Goal: Task Accomplishment & Management: Manage account settings

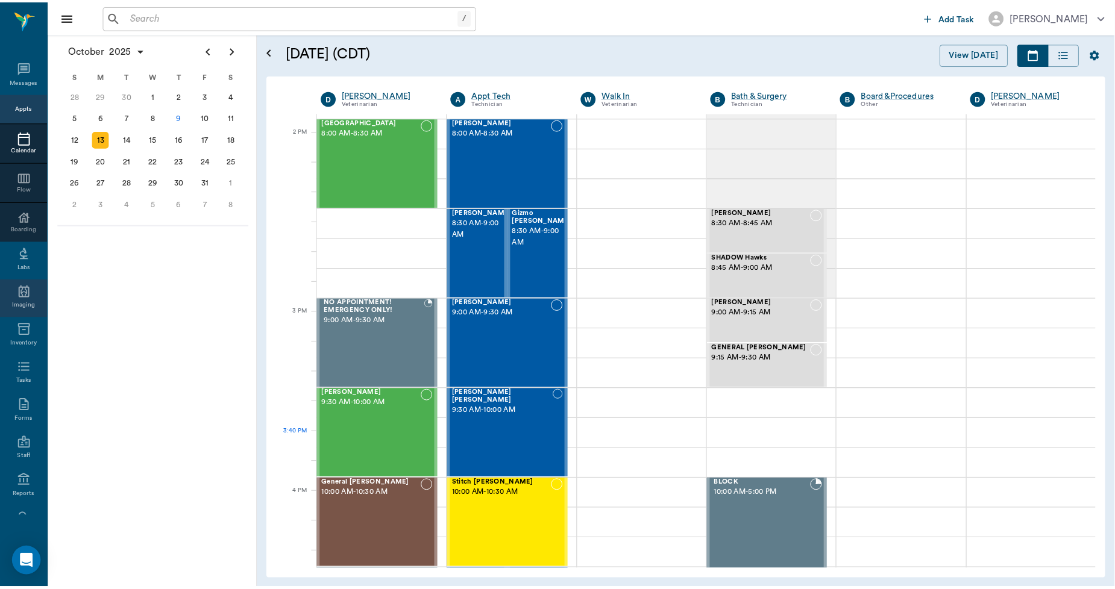
scroll to position [1071, 0]
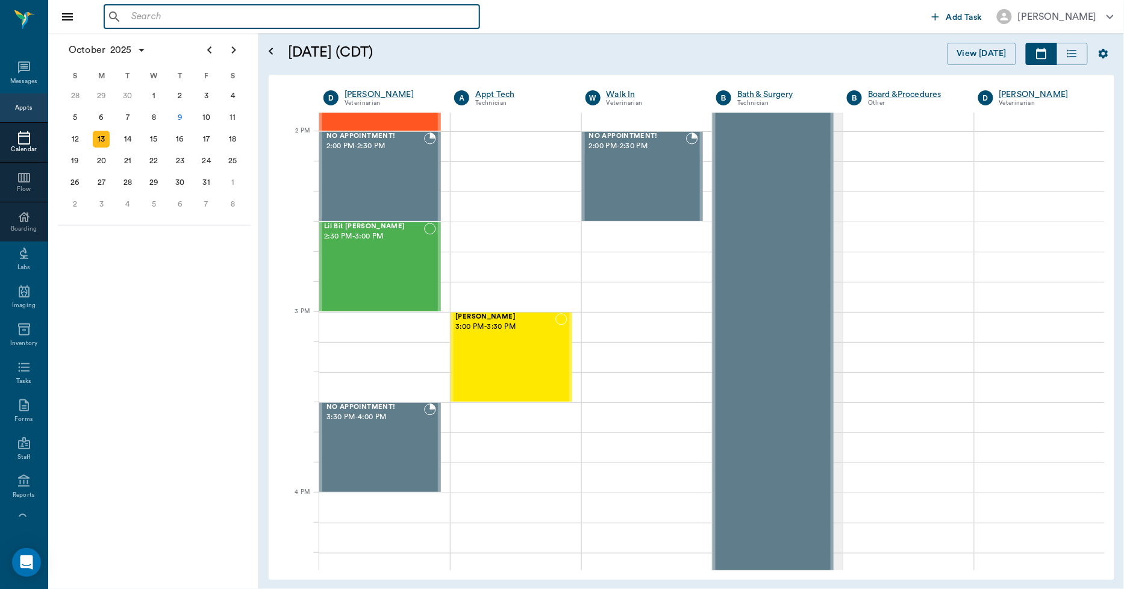
click at [131, 19] on input "text" at bounding box center [301, 16] width 348 height 17
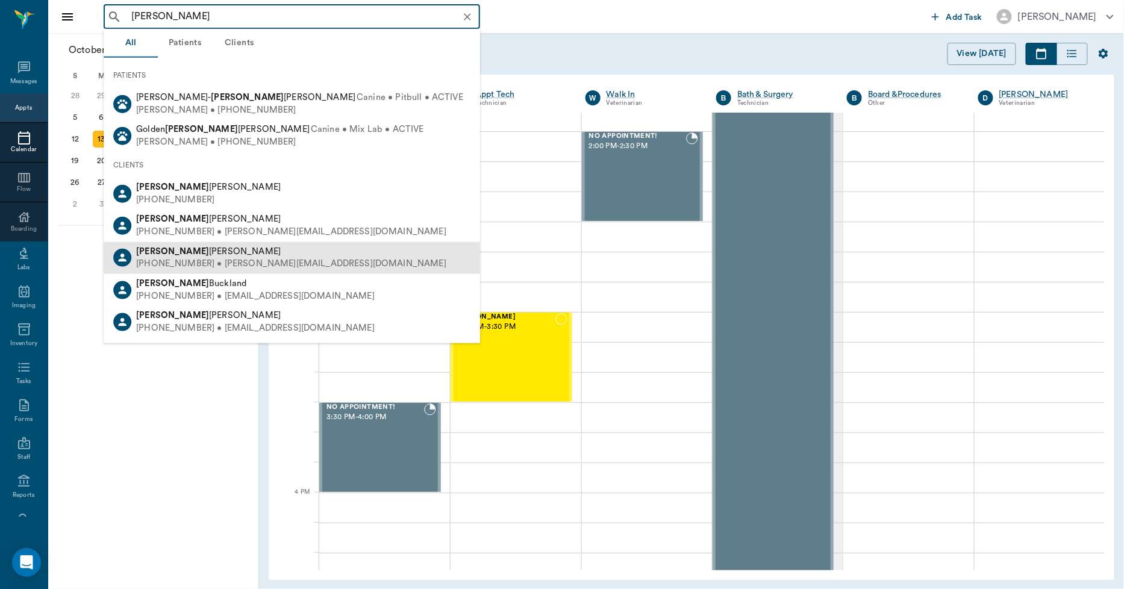
click at [191, 260] on div "[PHONE_NUMBER] • [PERSON_NAME][EMAIL_ADDRESS][DOMAIN_NAME]" at bounding box center [291, 264] width 310 height 13
type input "[PERSON_NAME]"
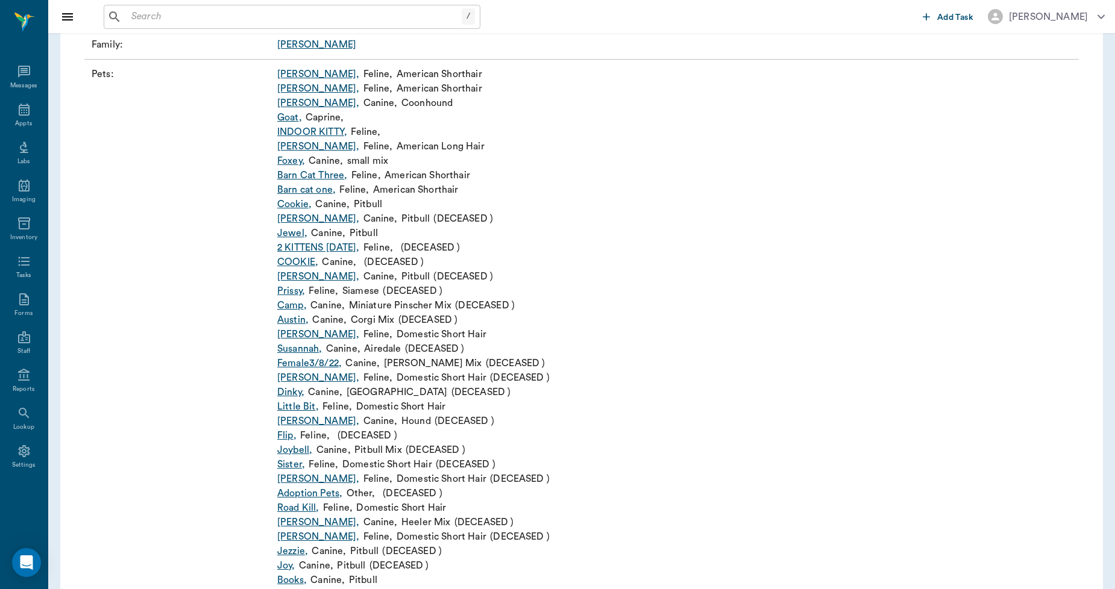
scroll to position [268, 0]
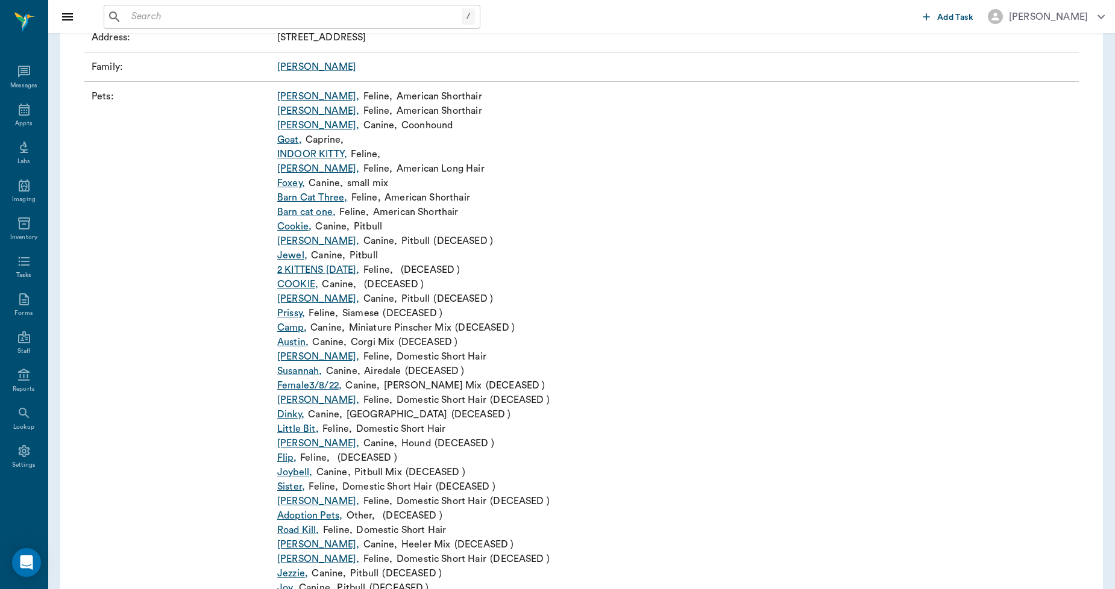
click at [152, 19] on input "text" at bounding box center [294, 16] width 335 height 17
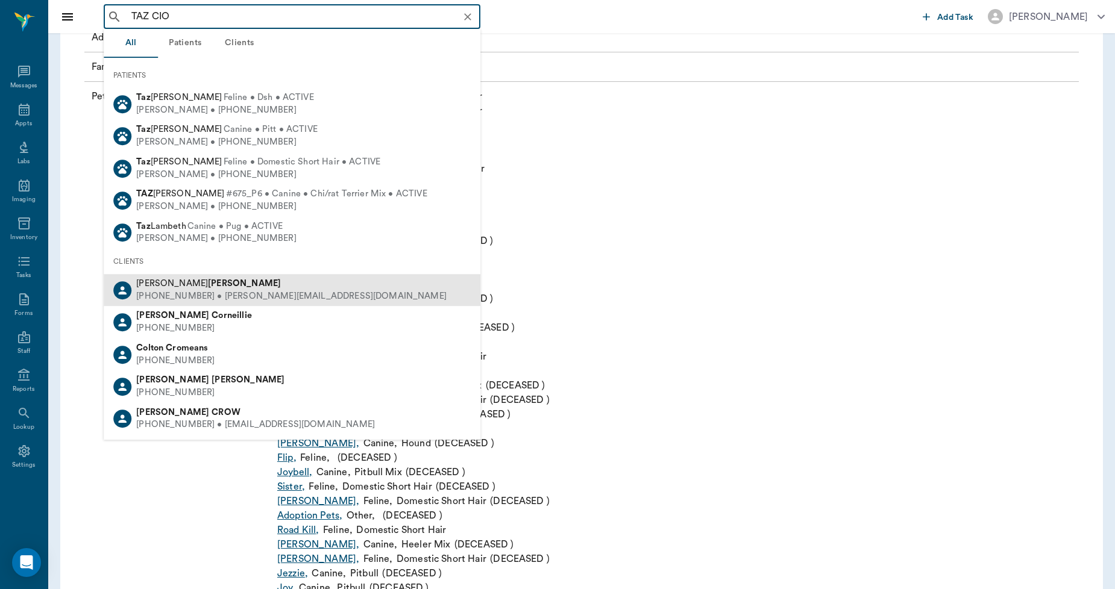
click at [208, 286] on b "[PERSON_NAME]" at bounding box center [244, 283] width 73 height 9
type input "TAZ CIO"
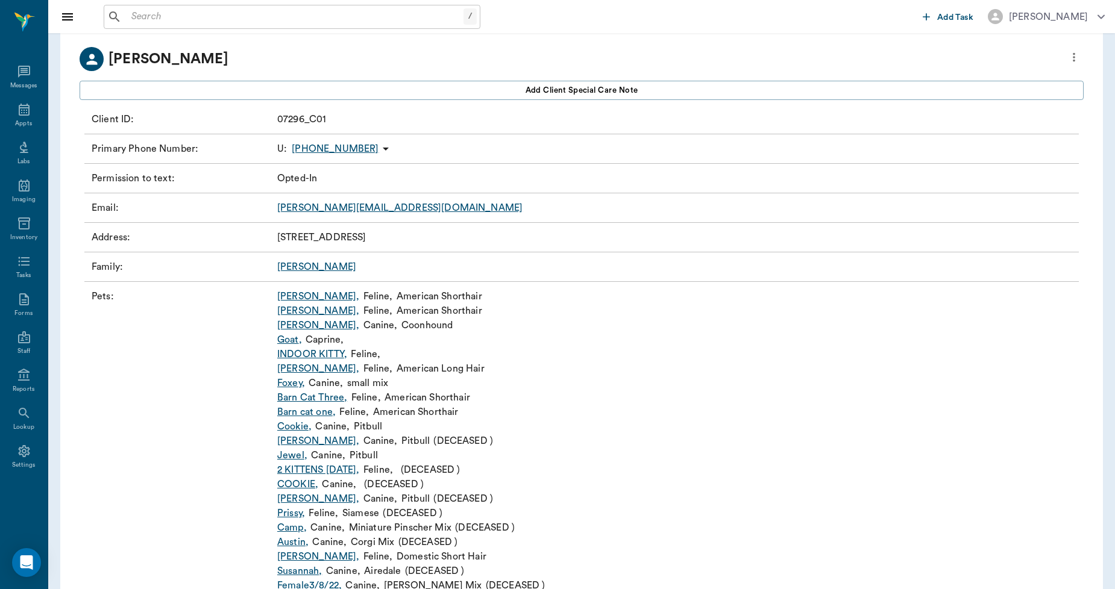
scroll to position [67, 0]
click at [154, 16] on input "text" at bounding box center [302, 16] width 350 height 17
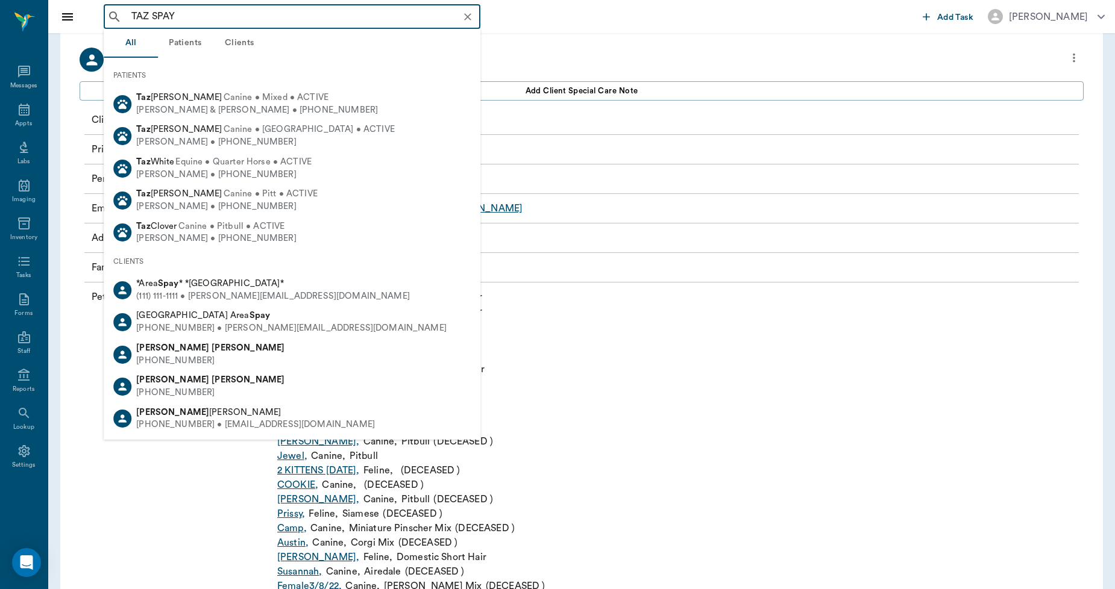
drag, startPoint x: 179, startPoint y: 14, endPoint x: 105, endPoint y: 22, distance: 74.5
click at [105, 22] on div "TAZ SPAY ​" at bounding box center [292, 17] width 377 height 24
type input "TAZ SPAY"
click at [697, 344] on div "Pets : [PERSON_NAME] , Feline , American Shorthair Stella , Feline , American S…" at bounding box center [581, 586] width 994 height 607
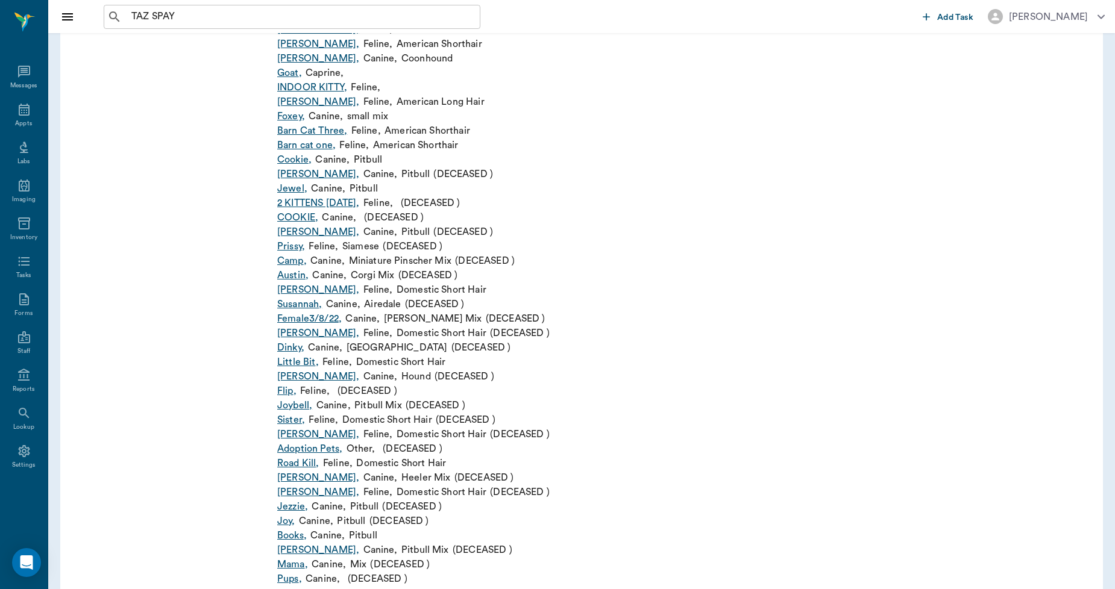
scroll to position [401, 0]
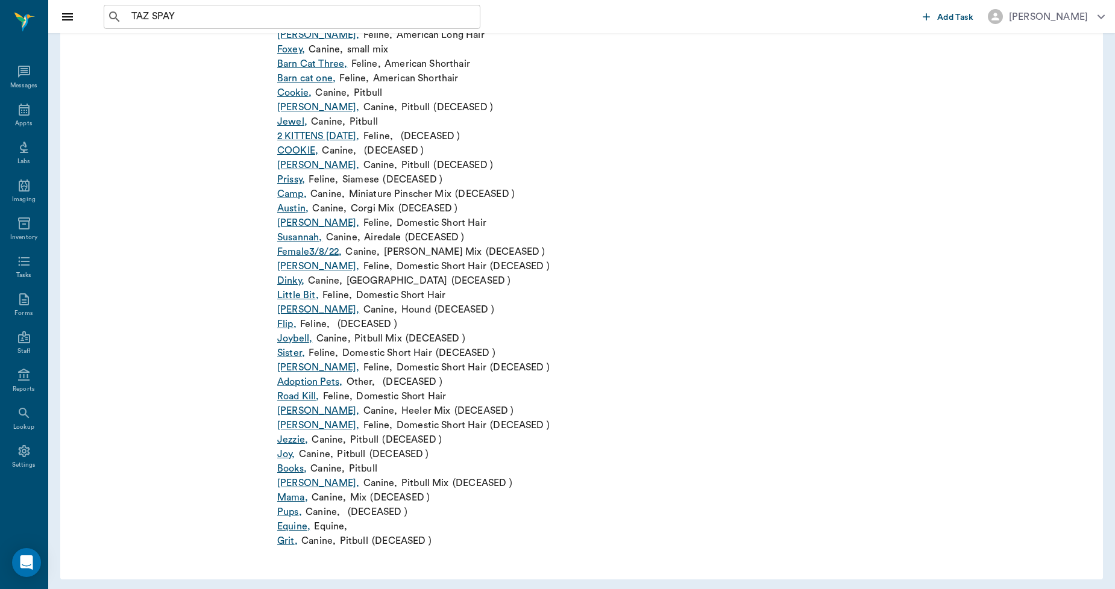
click at [293, 277] on link "Dinky ," at bounding box center [290, 281] width 27 height 14
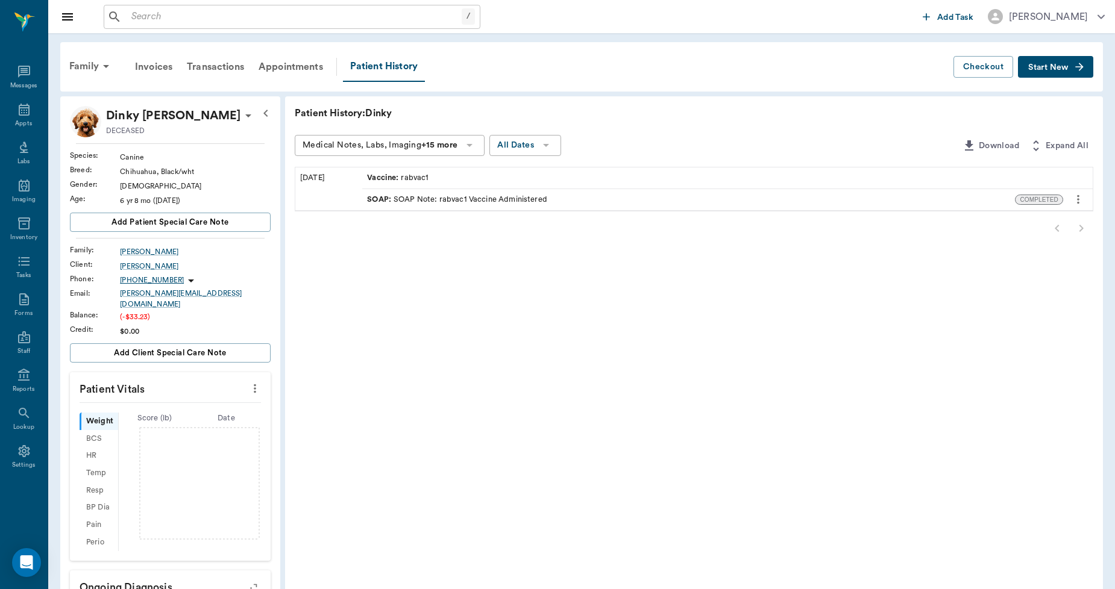
click at [401, 200] on div "SOAP : SOAP Note: rabvac1 Vaccine Administered" at bounding box center [457, 199] width 180 height 11
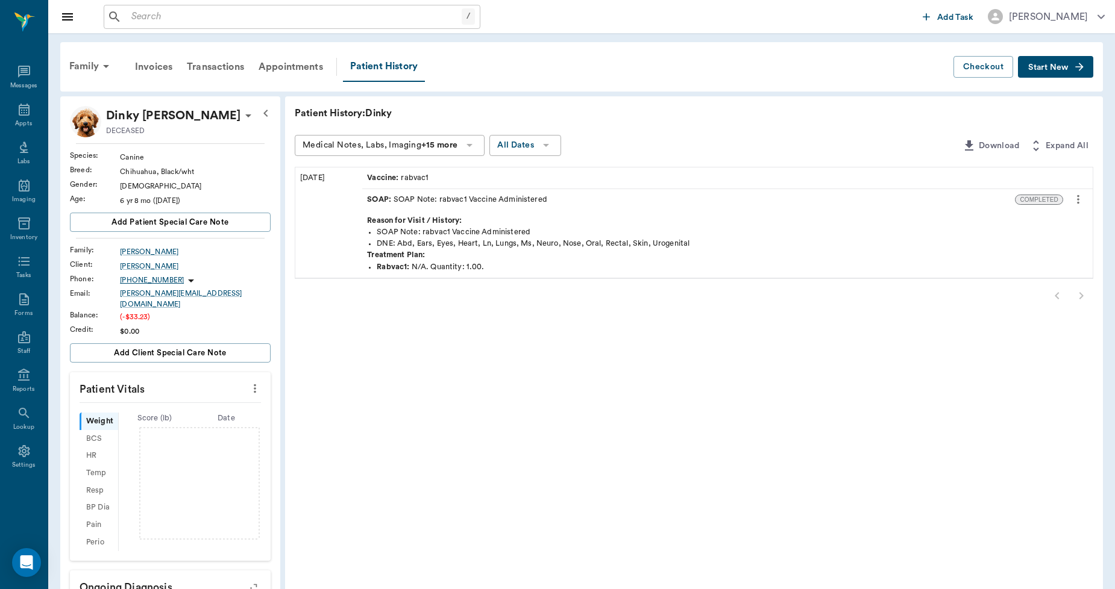
click at [377, 196] on span "SOAP :" at bounding box center [380, 199] width 27 height 11
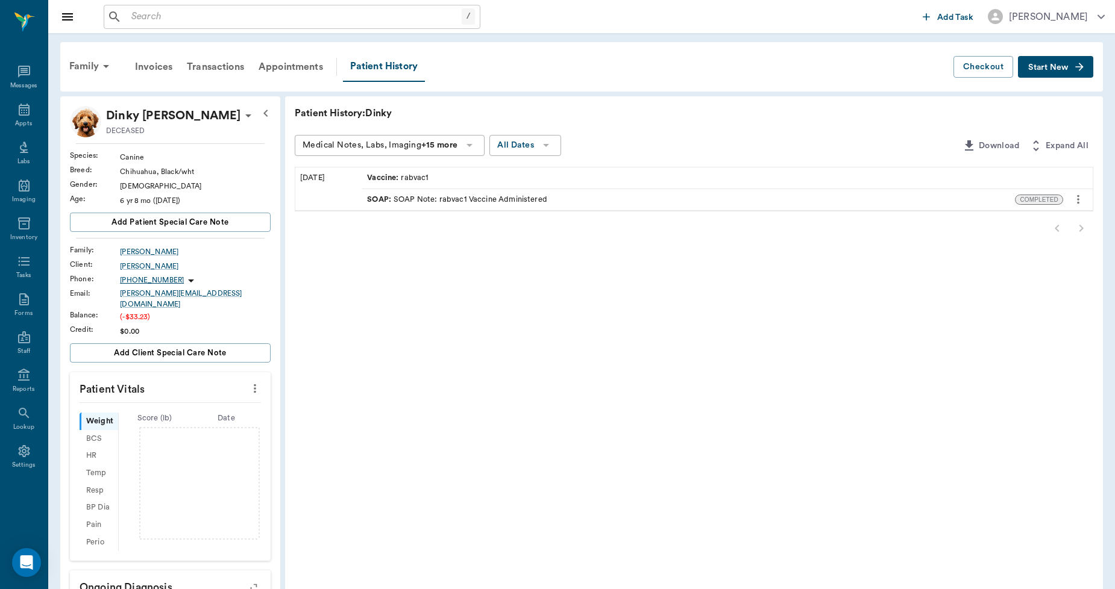
click at [378, 196] on span "SOAP :" at bounding box center [380, 199] width 27 height 11
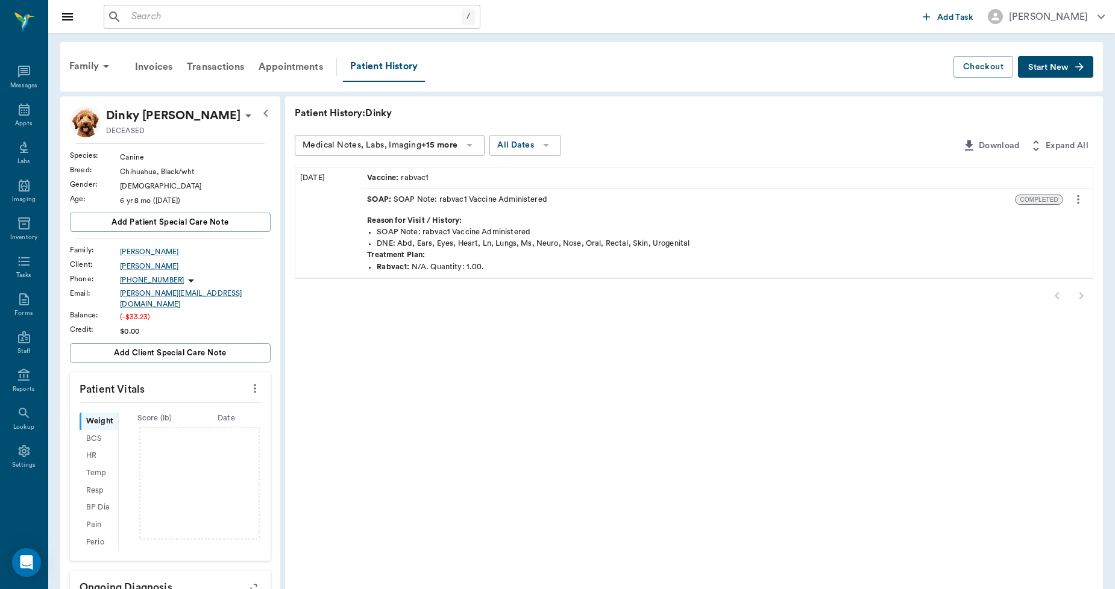
click at [1074, 199] on icon "more" at bounding box center [1077, 199] width 13 height 14
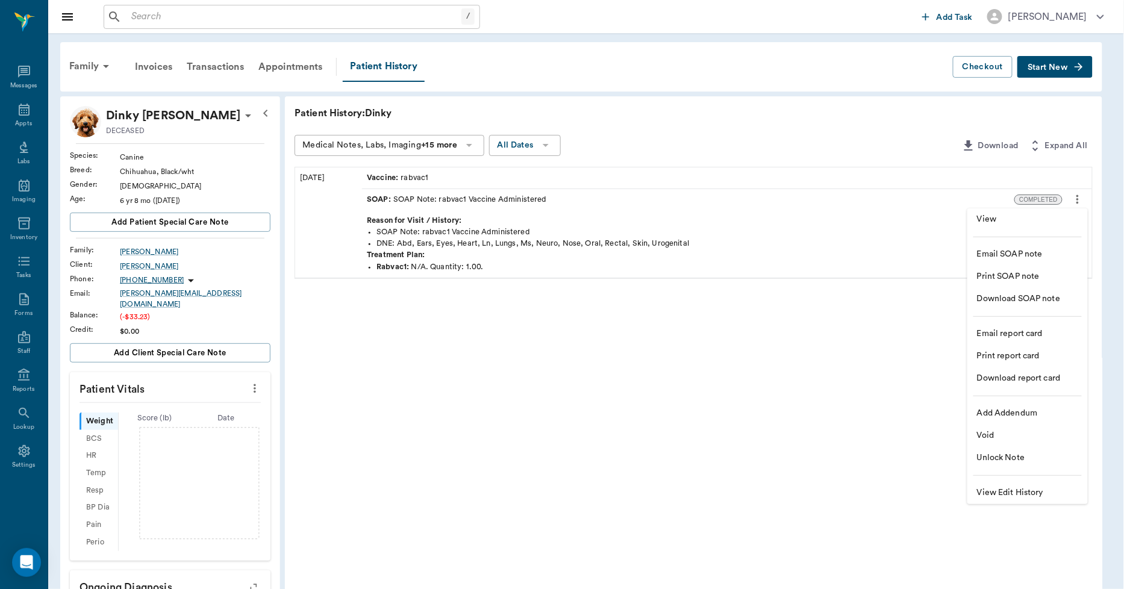
click at [984, 221] on span "View" at bounding box center [1027, 219] width 101 height 13
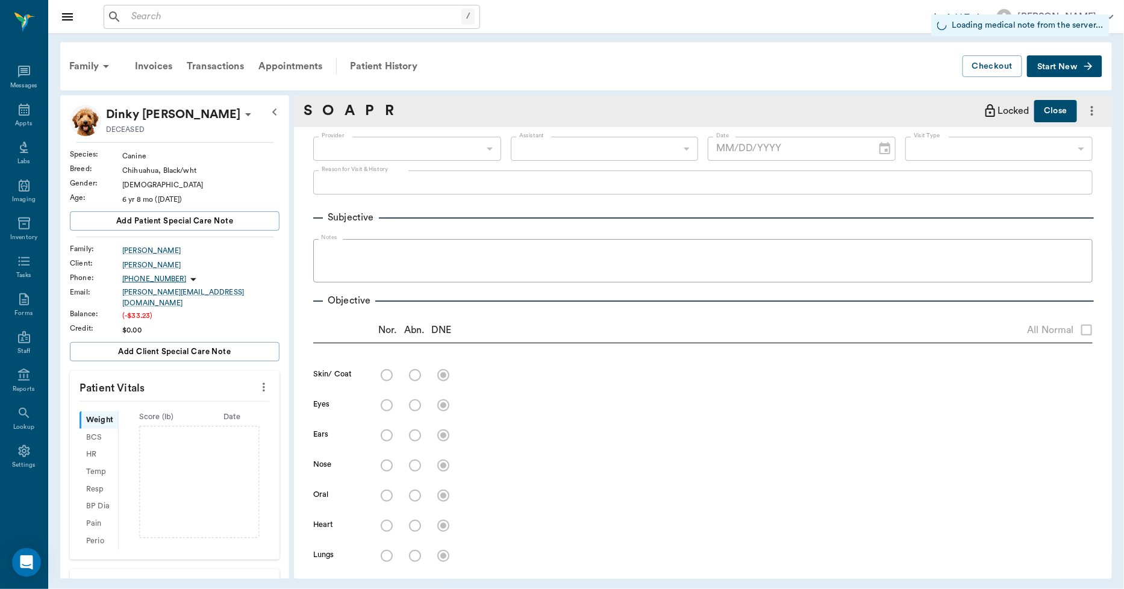
type input "[DATE]"
type textarea "SOAP Note: rabvac1 Vaccine Administered"
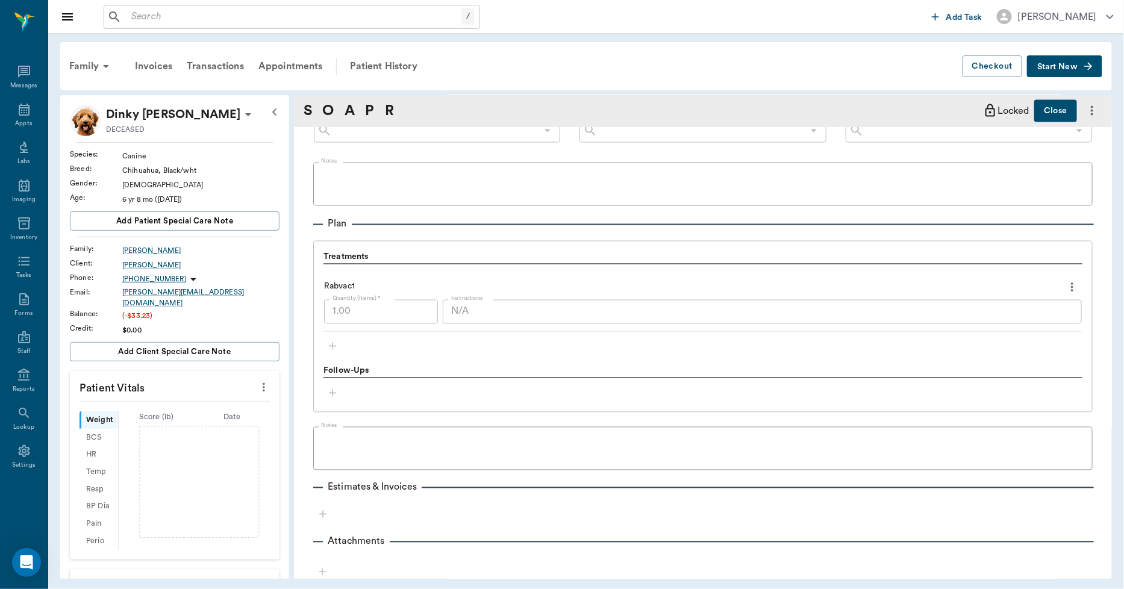
scroll to position [742, 0]
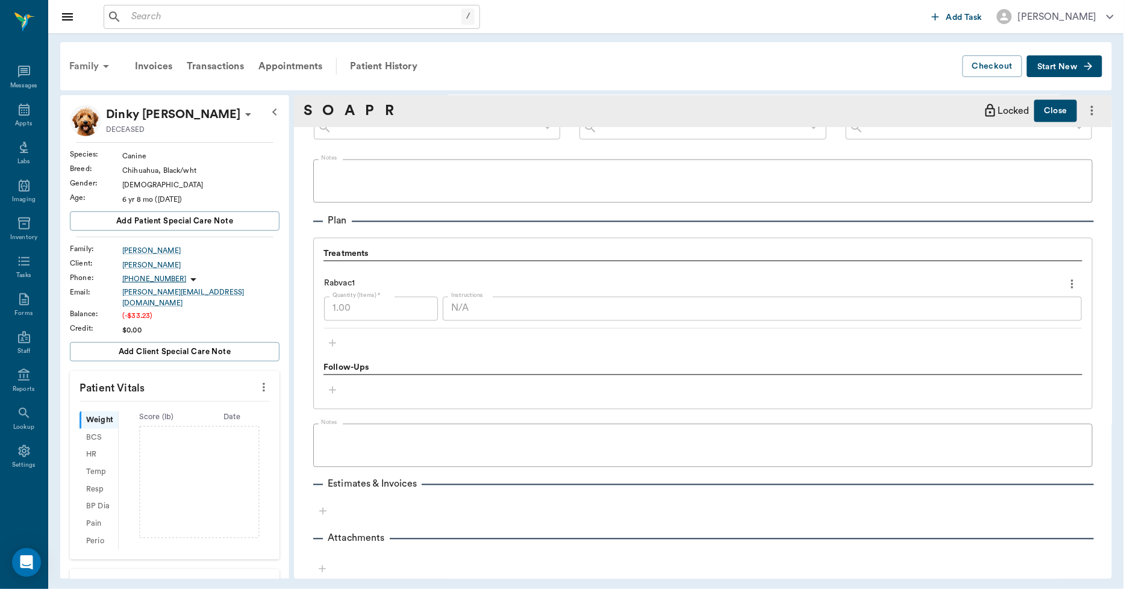
click at [93, 68] on div "Family" at bounding box center [91, 66] width 58 height 29
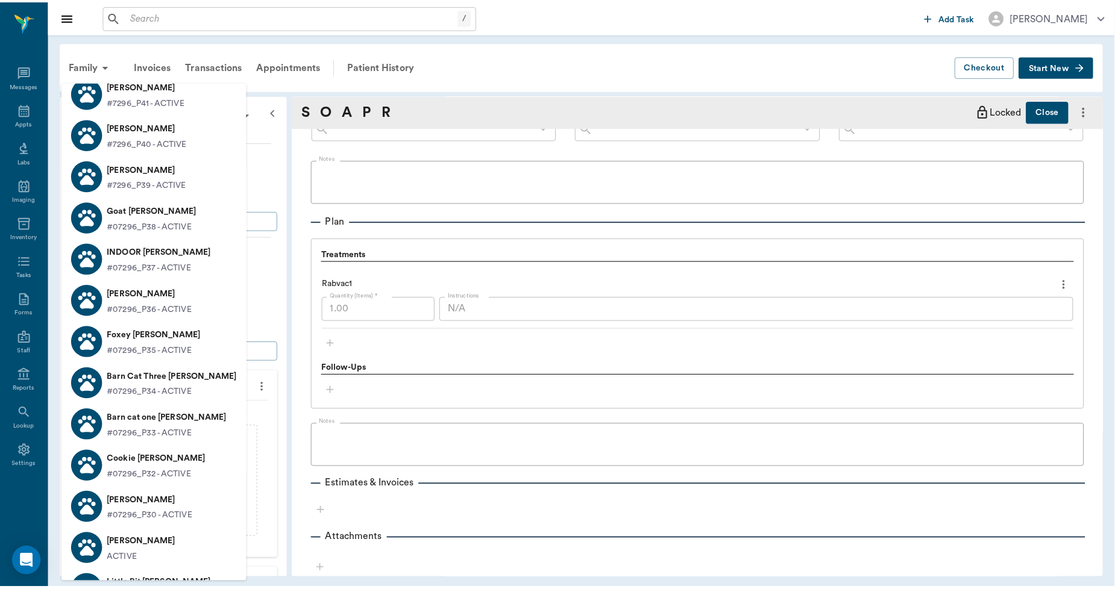
scroll to position [36, 0]
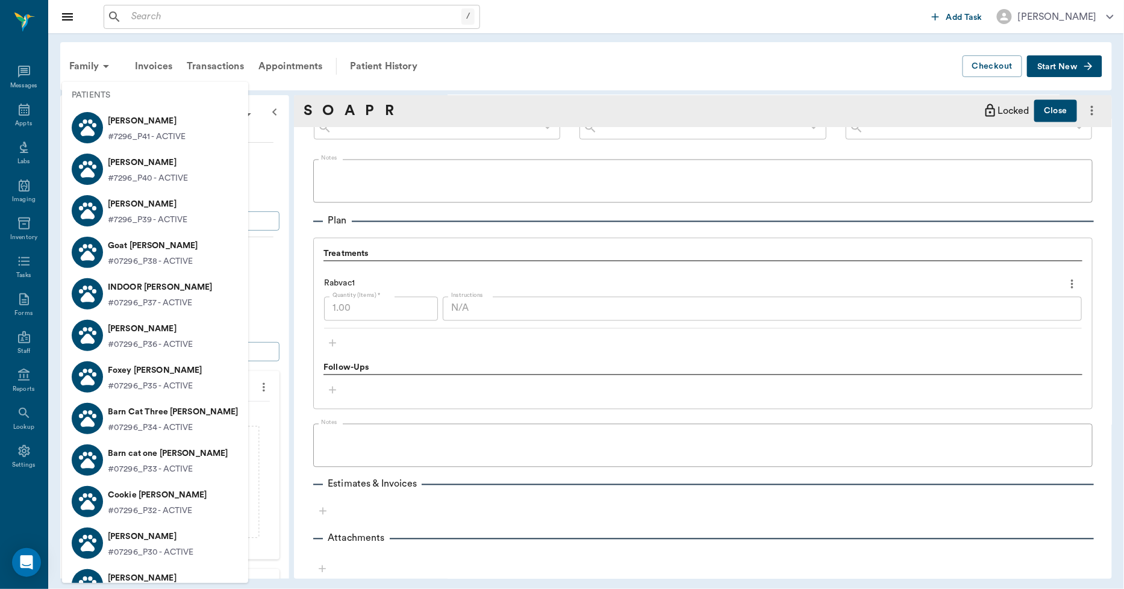
click at [70, 61] on div at bounding box center [562, 294] width 1124 height 589
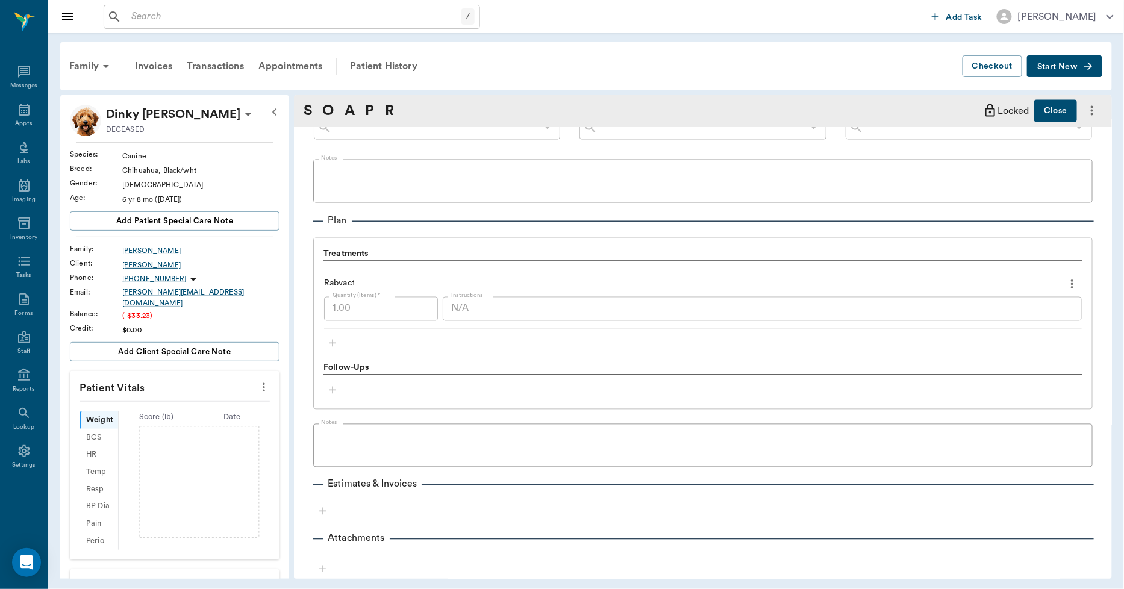
click at [149, 263] on div "[PERSON_NAME]" at bounding box center [200, 265] width 157 height 11
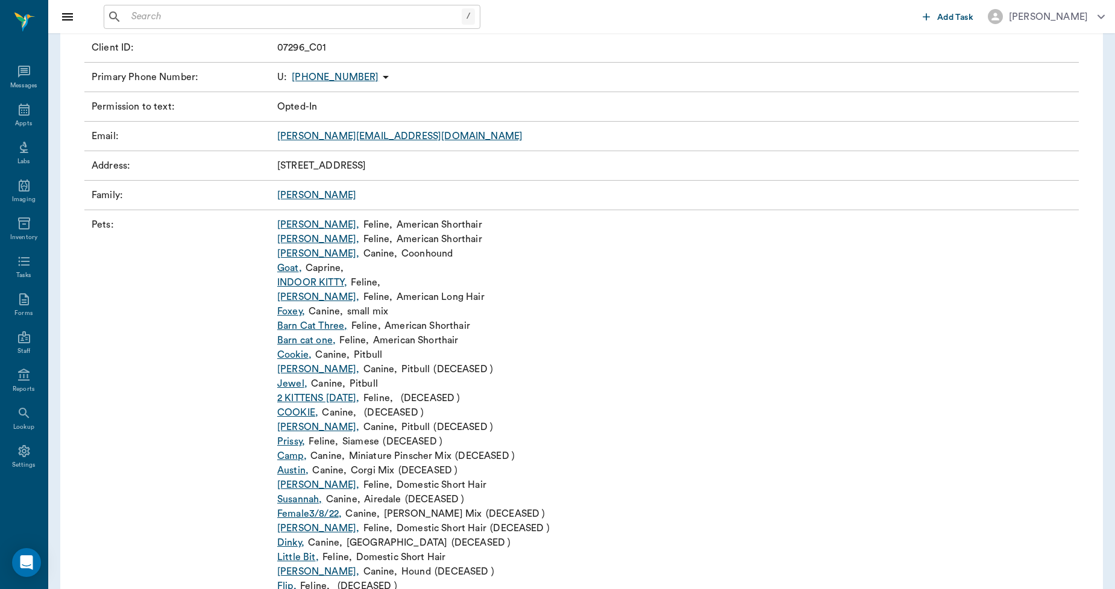
scroll to position [134, 0]
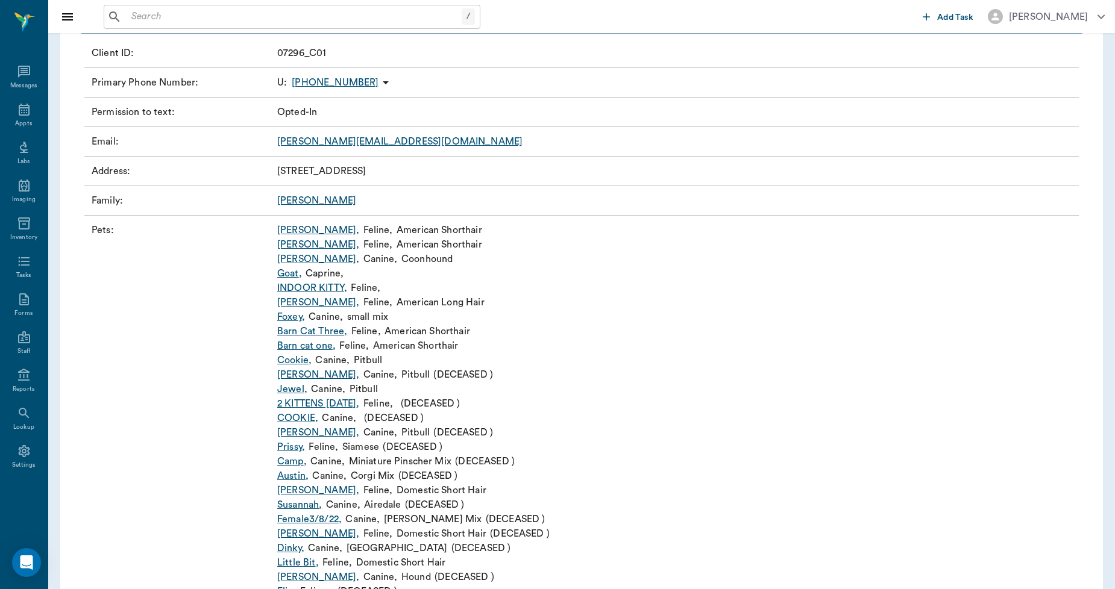
click at [287, 198] on link "[PERSON_NAME]" at bounding box center [316, 201] width 79 height 10
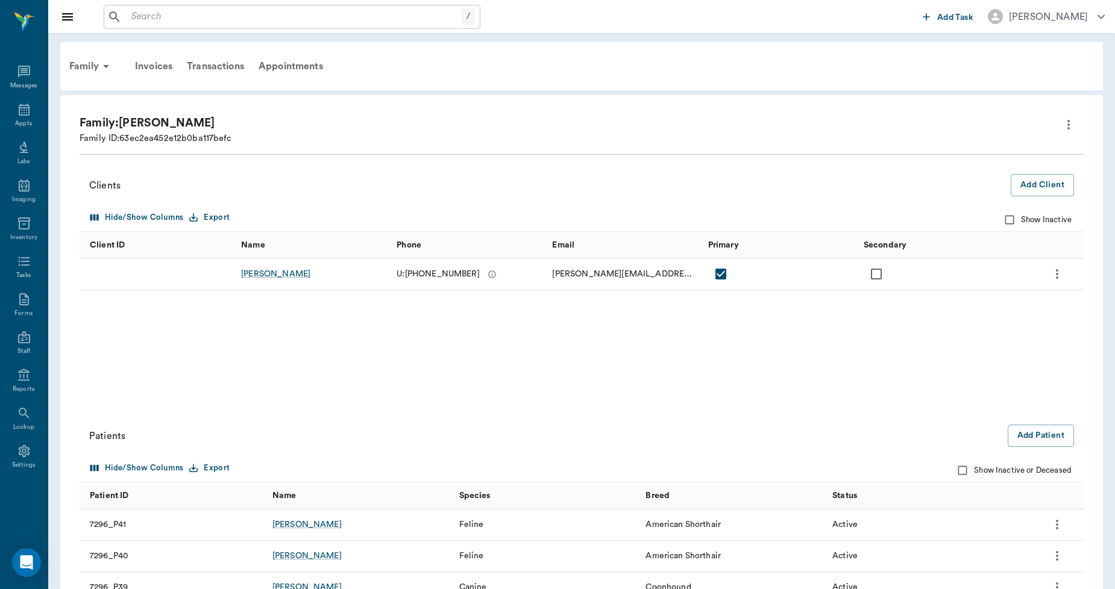
click at [960, 471] on input "Show Inactive or Deceased" at bounding box center [962, 470] width 23 height 23
checkbox input "true"
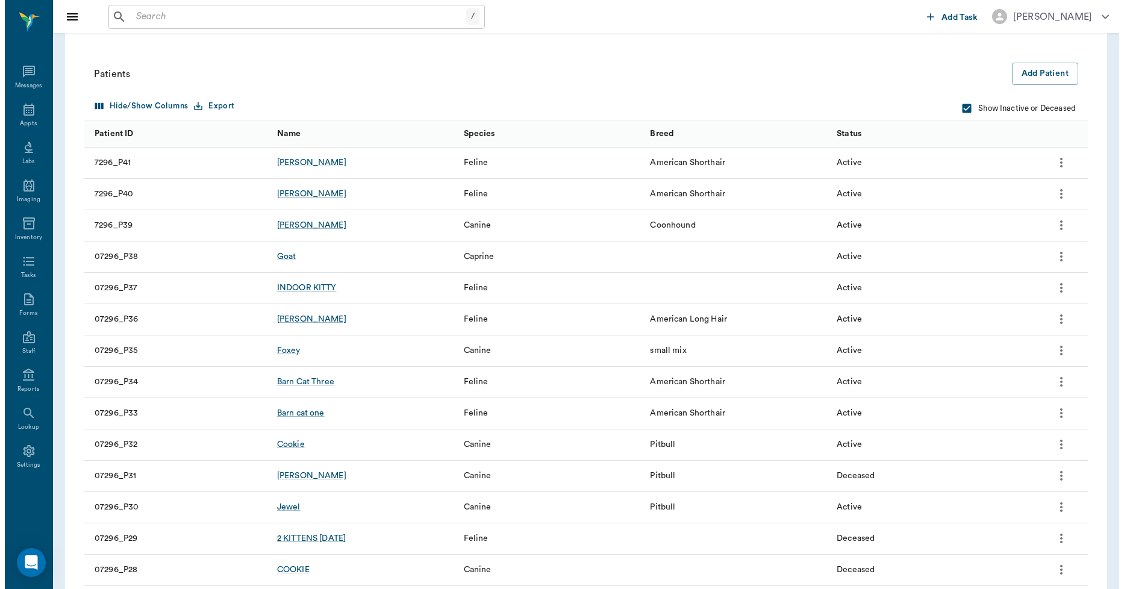
scroll to position [357, 0]
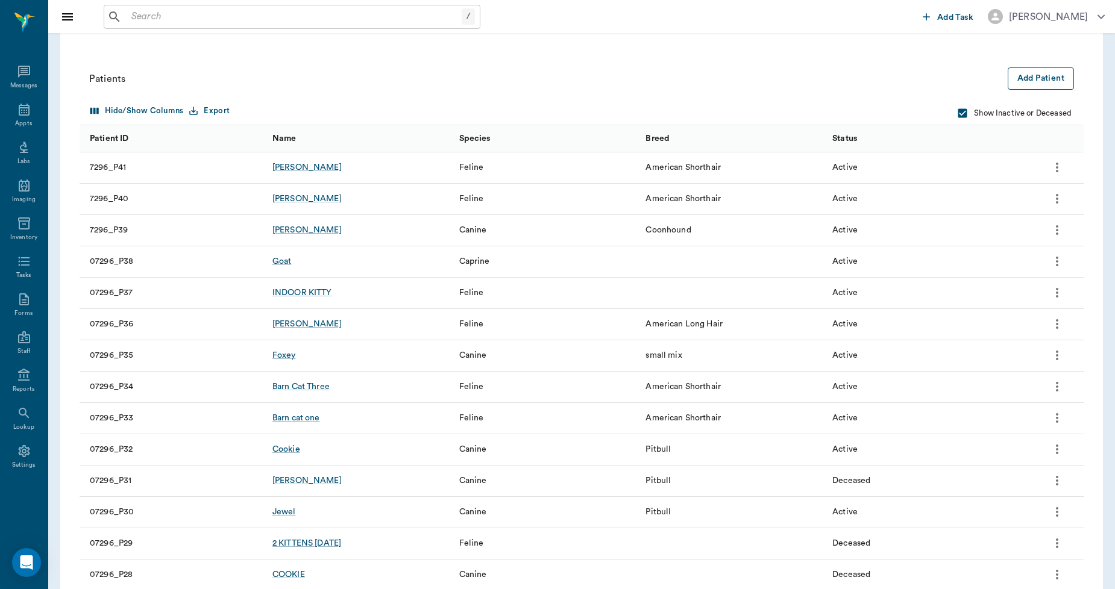
click at [1035, 78] on button "Add Patient" at bounding box center [1040, 78] width 66 height 22
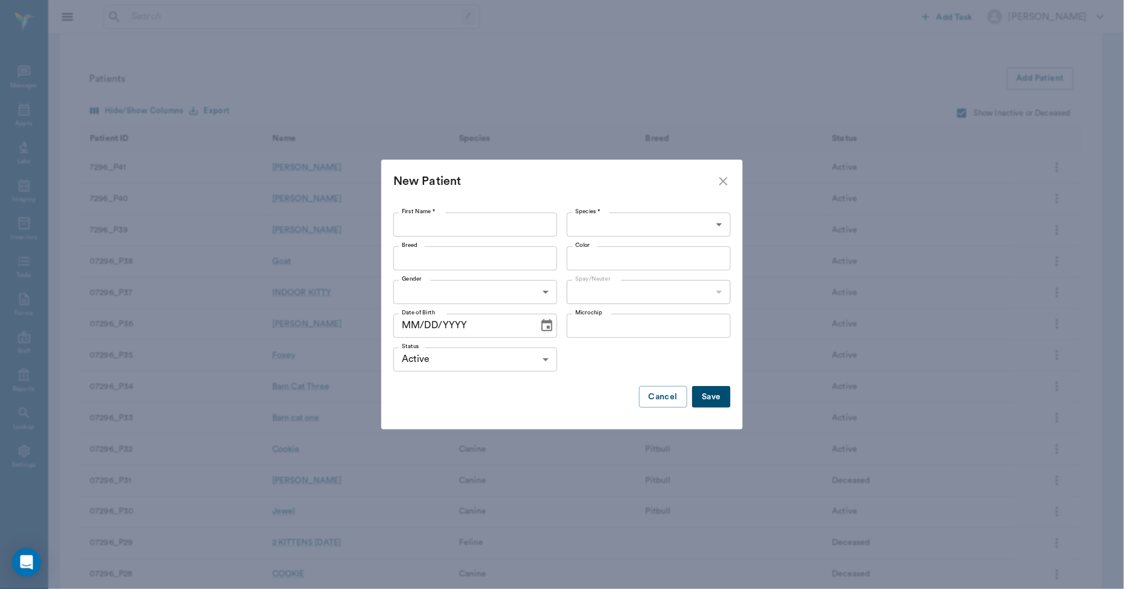
click at [414, 230] on input "First Name *" at bounding box center [475, 225] width 164 height 24
type input "t"
type input "TAZ"
click at [607, 228] on body "/ ​ Add Task [PERSON_NAME] Nectar Messages Appts Labs Imaging Inventory Tasks F…" at bounding box center [562, 552] width 1124 height 1818
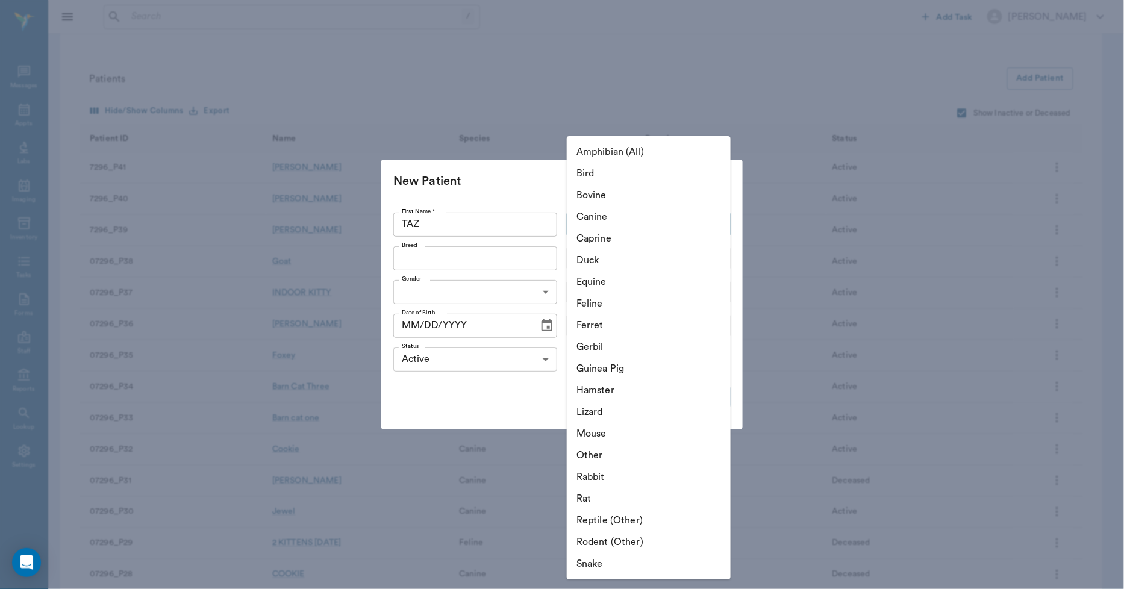
click at [595, 215] on li "Canine" at bounding box center [649, 217] width 164 height 22
type input "Canine"
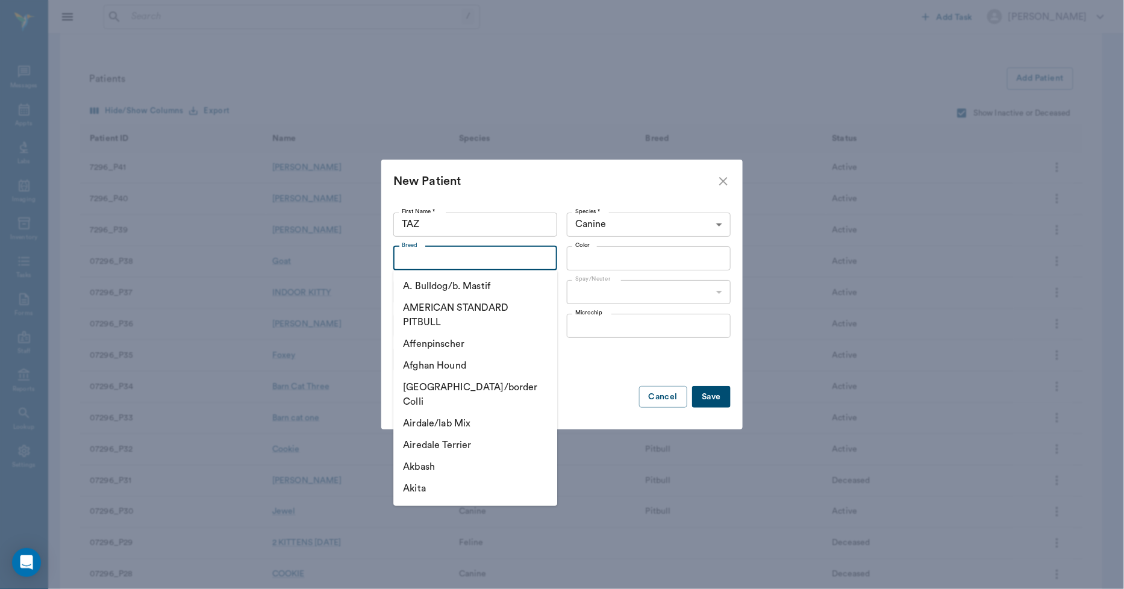
click at [451, 261] on input "Breed" at bounding box center [465, 258] width 137 height 17
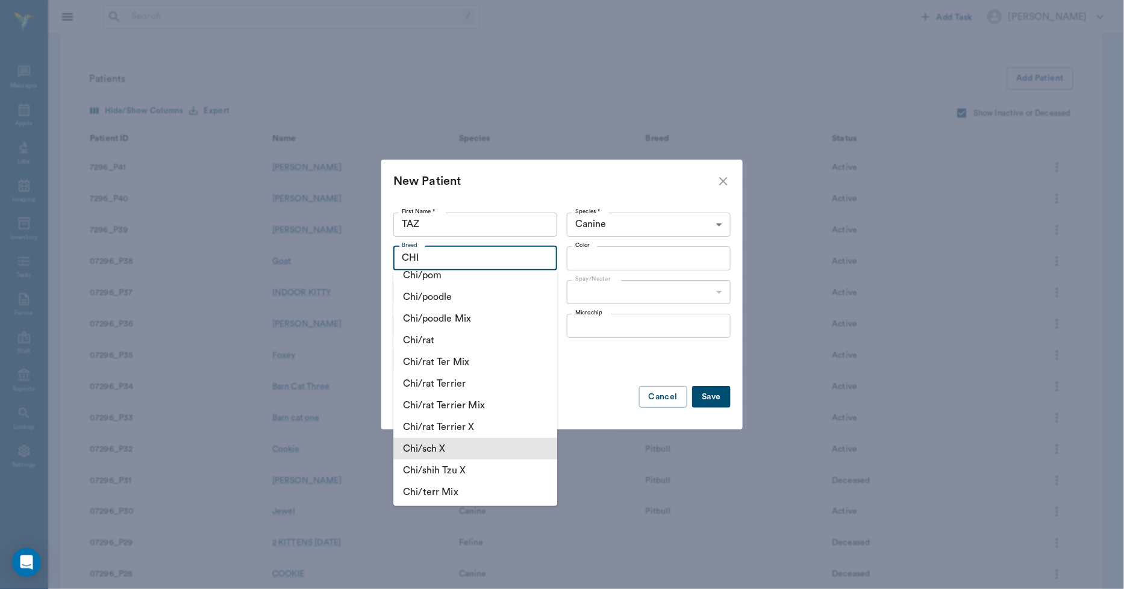
scroll to position [603, 0]
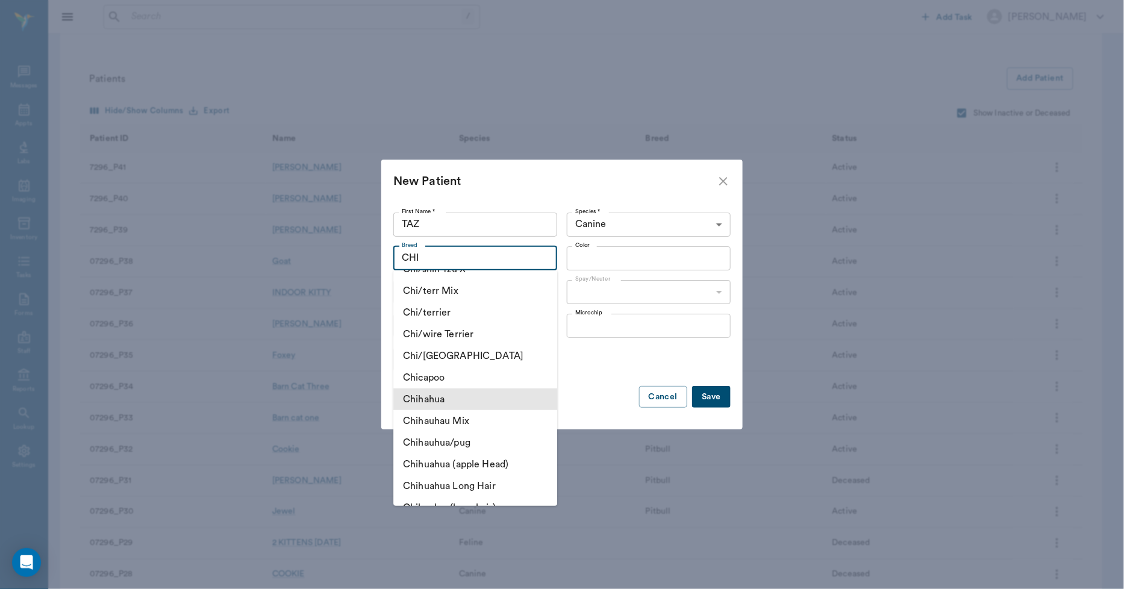
click at [437, 399] on li "Chihahua" at bounding box center [475, 400] width 164 height 22
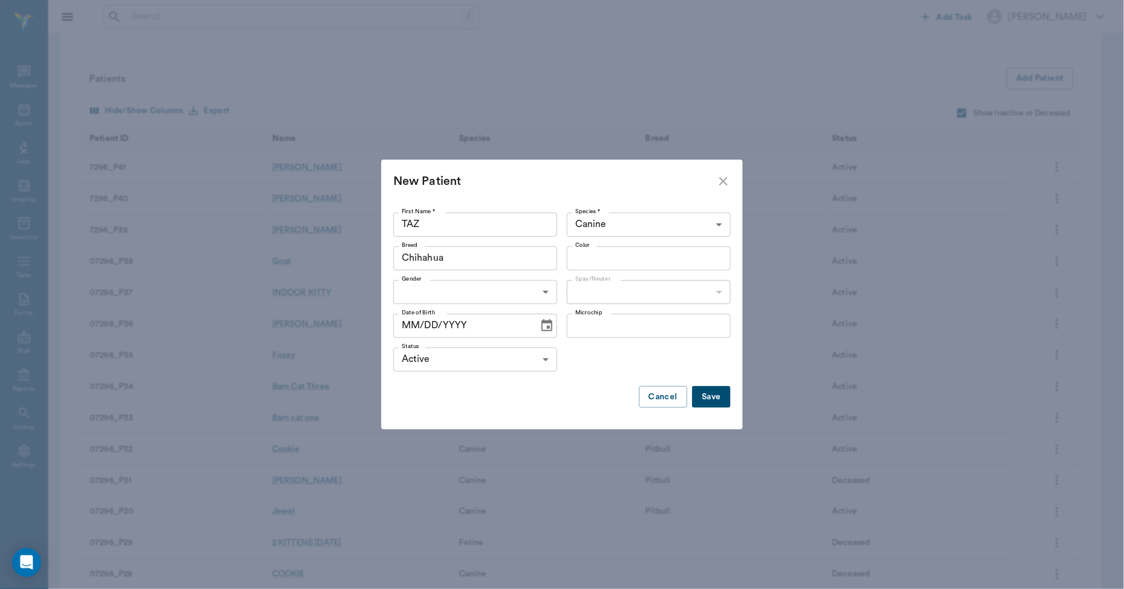
click at [458, 256] on input "Chihahua" at bounding box center [457, 258] width 121 height 17
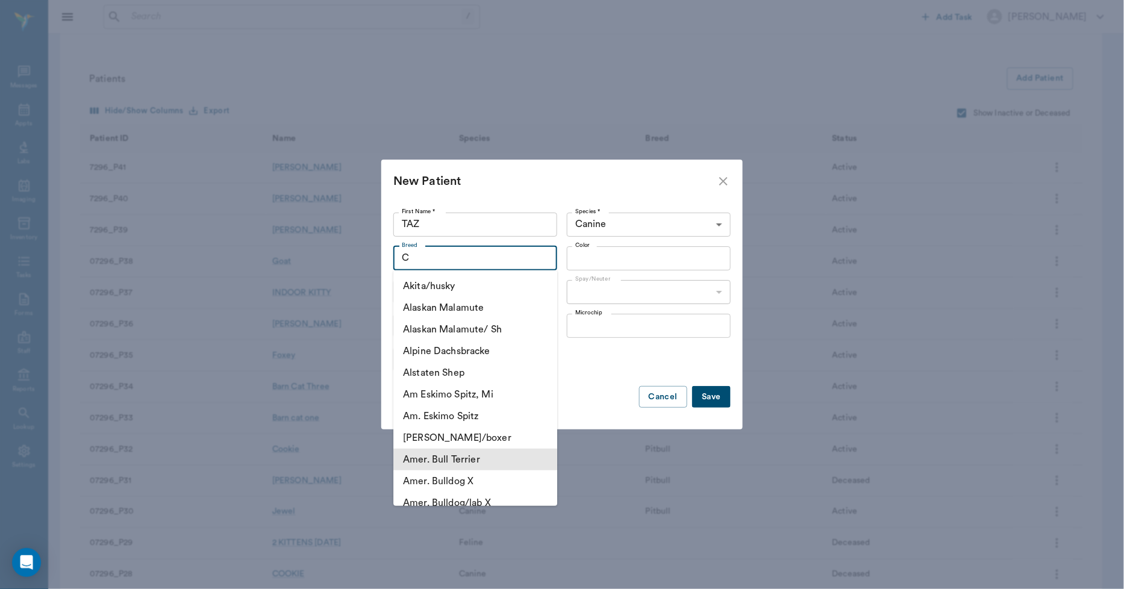
scroll to position [0, 0]
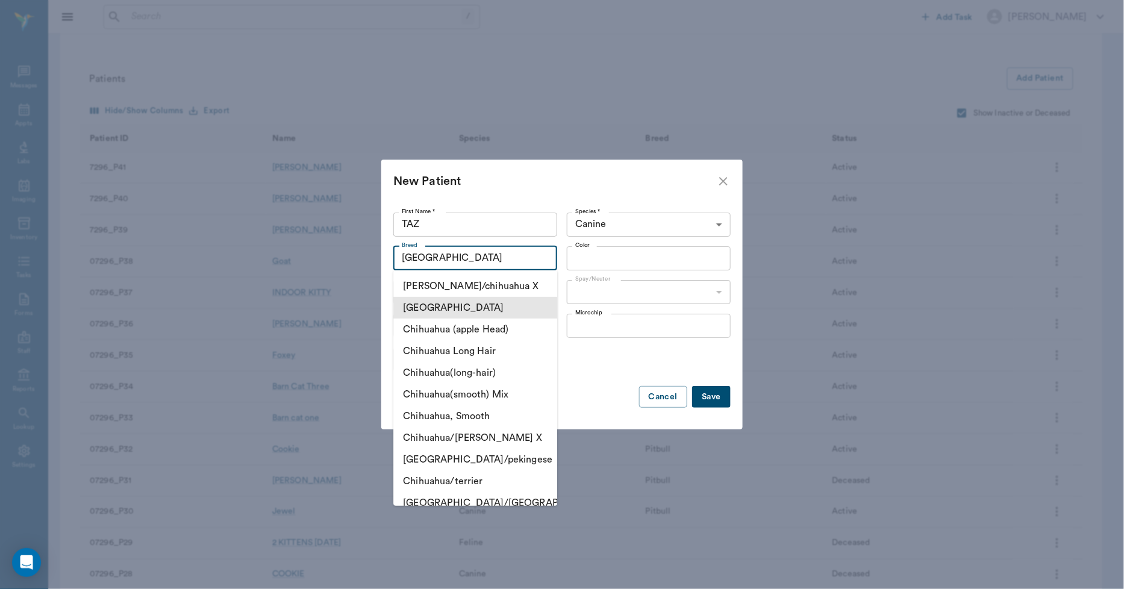
click at [451, 307] on li "[GEOGRAPHIC_DATA]" at bounding box center [475, 308] width 164 height 22
type input "[GEOGRAPHIC_DATA]"
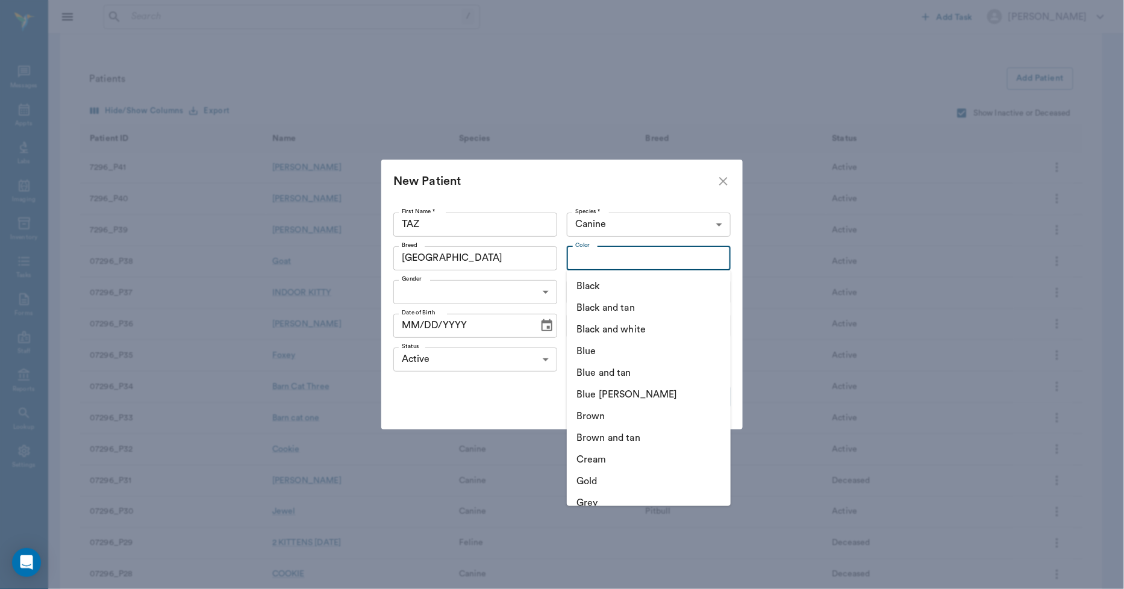
click at [588, 263] on input "Color" at bounding box center [639, 258] width 137 height 17
click at [625, 310] on li "Black and tan" at bounding box center [649, 308] width 164 height 22
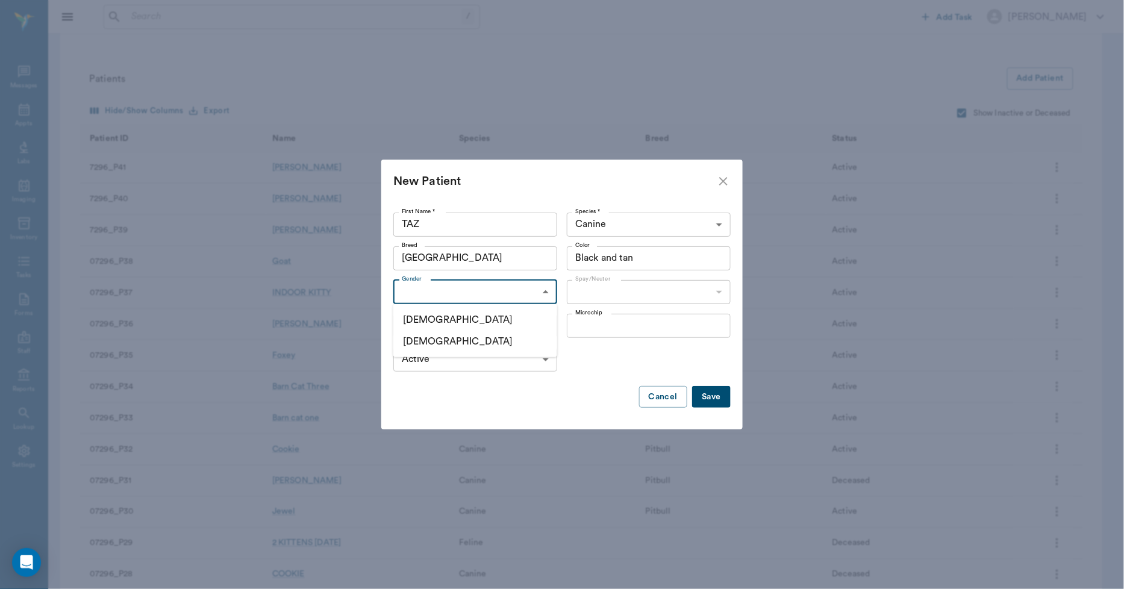
click at [440, 296] on body "/ ​ Add Task [PERSON_NAME] Nectar Messages Appts Labs Imaging Inventory Tasks F…" at bounding box center [562, 552] width 1124 height 1818
click at [609, 261] on div at bounding box center [562, 294] width 1124 height 589
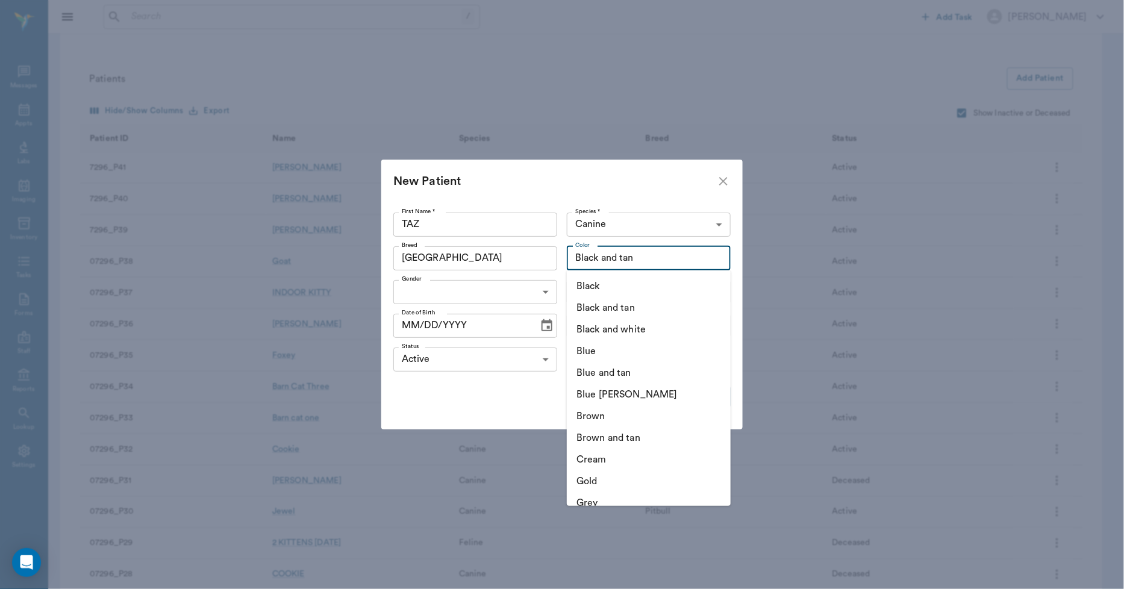
click at [615, 263] on input "Black and tan" at bounding box center [631, 258] width 121 height 17
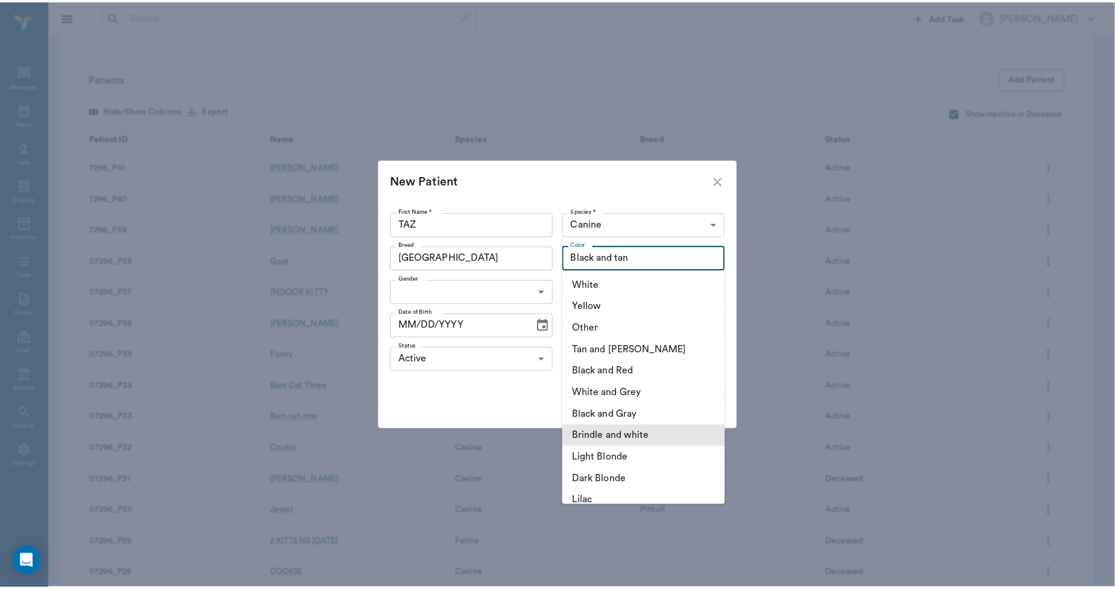
scroll to position [334, 0]
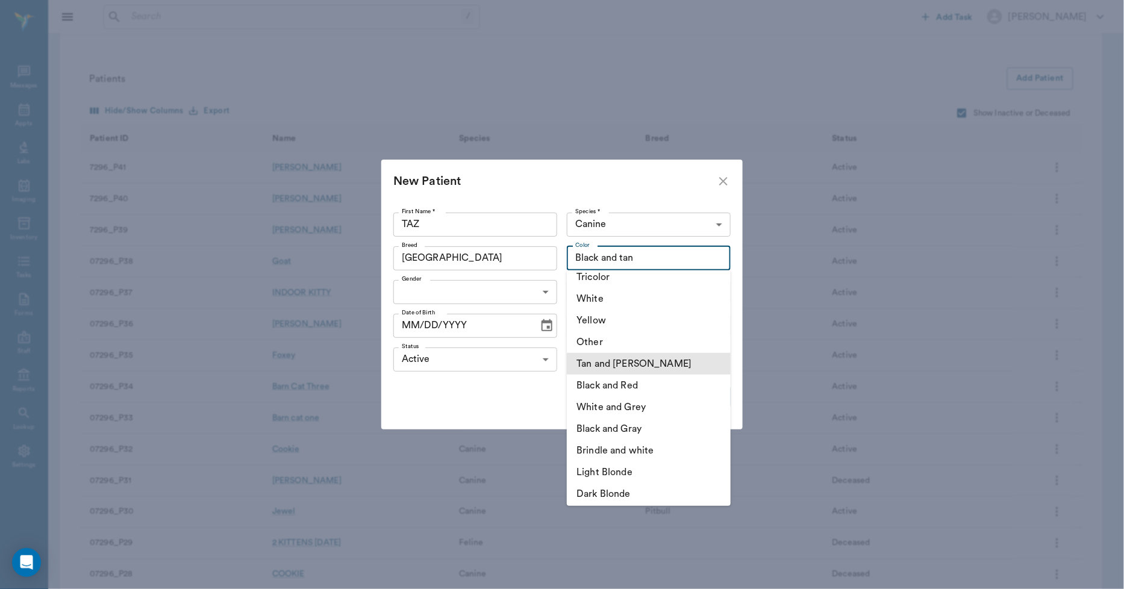
click at [607, 366] on li "Tan and [PERSON_NAME]" at bounding box center [649, 364] width 164 height 22
type input "Tan and [PERSON_NAME]"
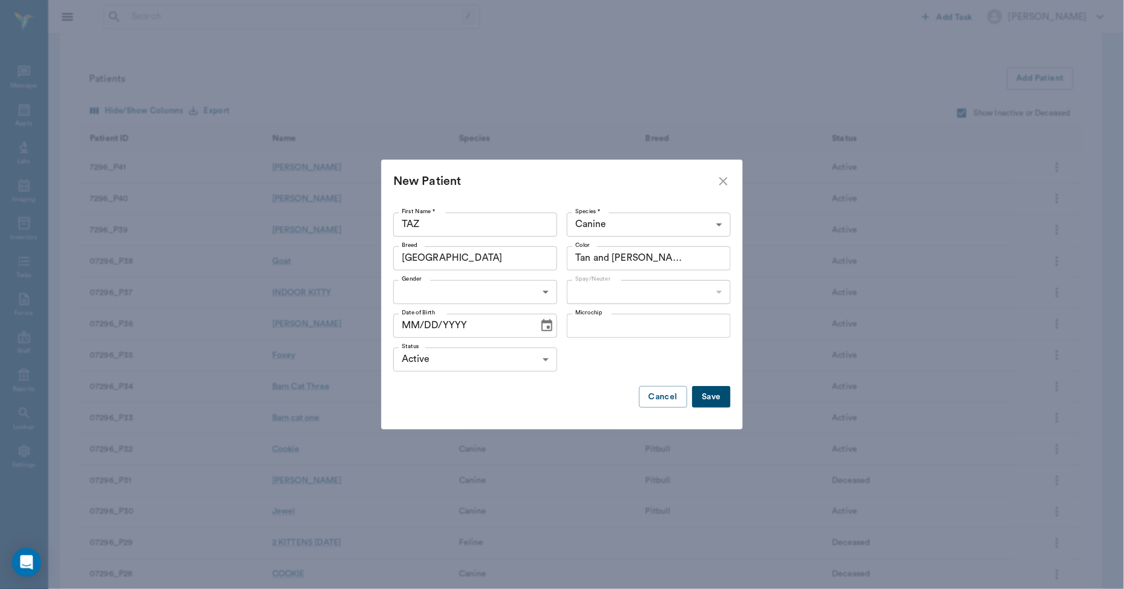
click at [436, 289] on body "/ ​ Add Task [PERSON_NAME] Nectar Messages Appts Labs Imaging Inventory Tasks F…" at bounding box center [562, 552] width 1124 height 1818
drag, startPoint x: 429, startPoint y: 319, endPoint x: 523, endPoint y: 293, distance: 97.7
click at [431, 319] on li "[DEMOGRAPHIC_DATA]" at bounding box center [475, 320] width 164 height 22
type input "[DEMOGRAPHIC_DATA]"
click at [592, 293] on body "/ ​ Add Task [PERSON_NAME] Nectar Messages Appts Labs Imaging Inventory Tasks F…" at bounding box center [562, 552] width 1124 height 1818
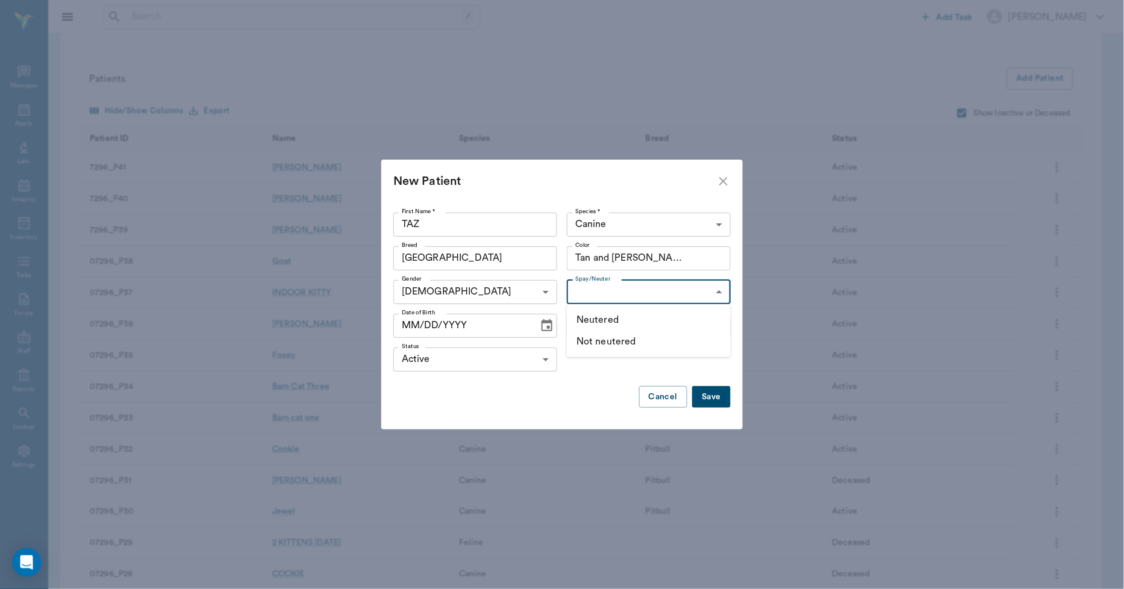
click at [600, 321] on li "Neutered" at bounding box center [649, 320] width 164 height 22
type input "true"
click at [710, 394] on button "Save" at bounding box center [711, 397] width 39 height 22
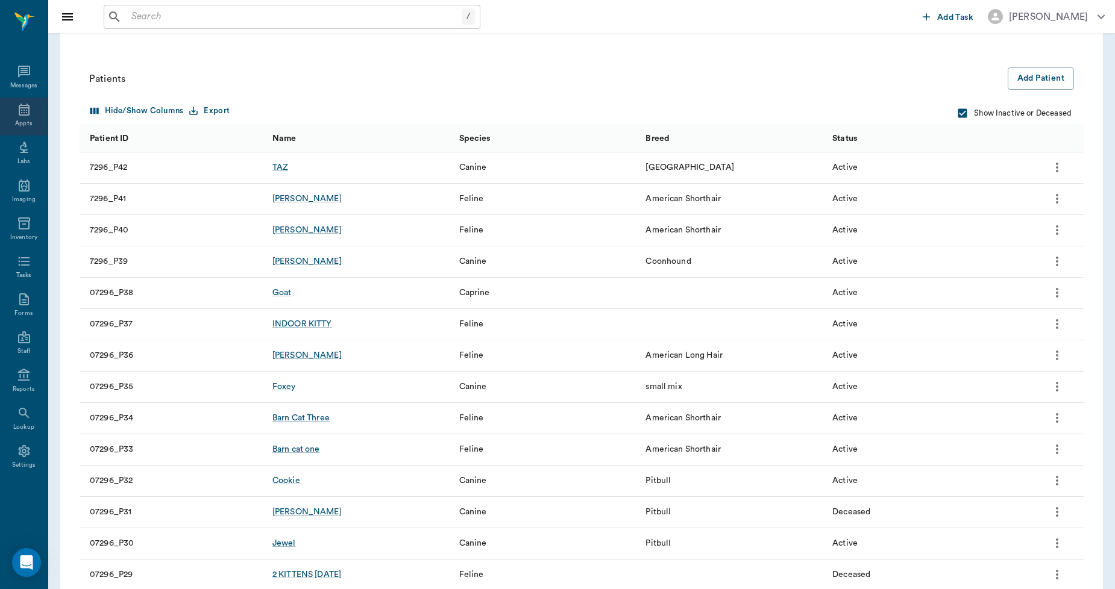
click at [23, 111] on icon at bounding box center [24, 109] width 14 height 14
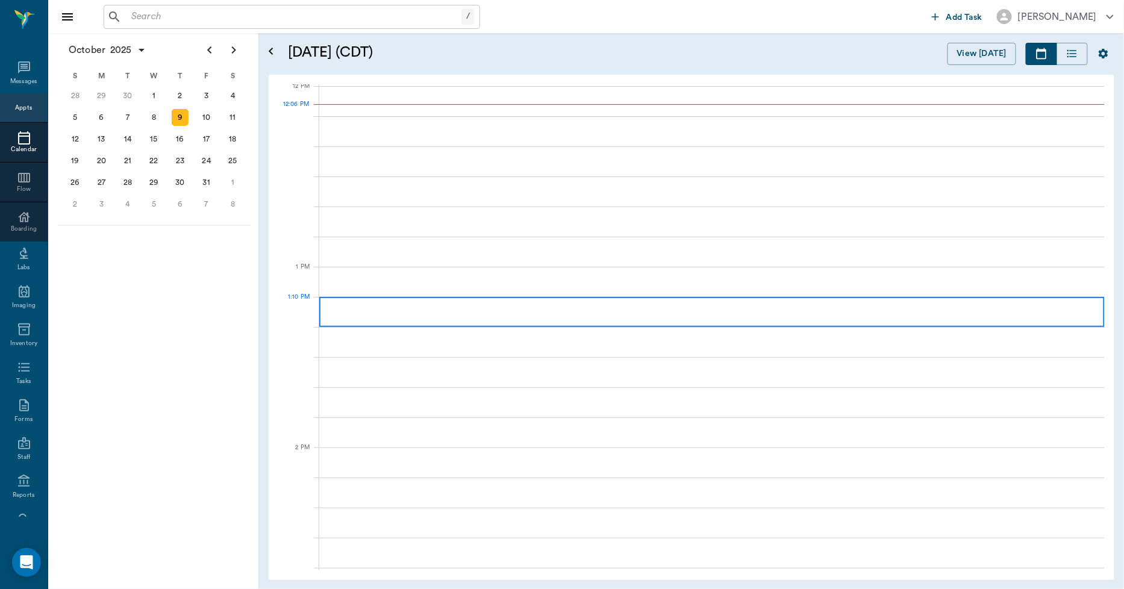
scroll to position [725, 0]
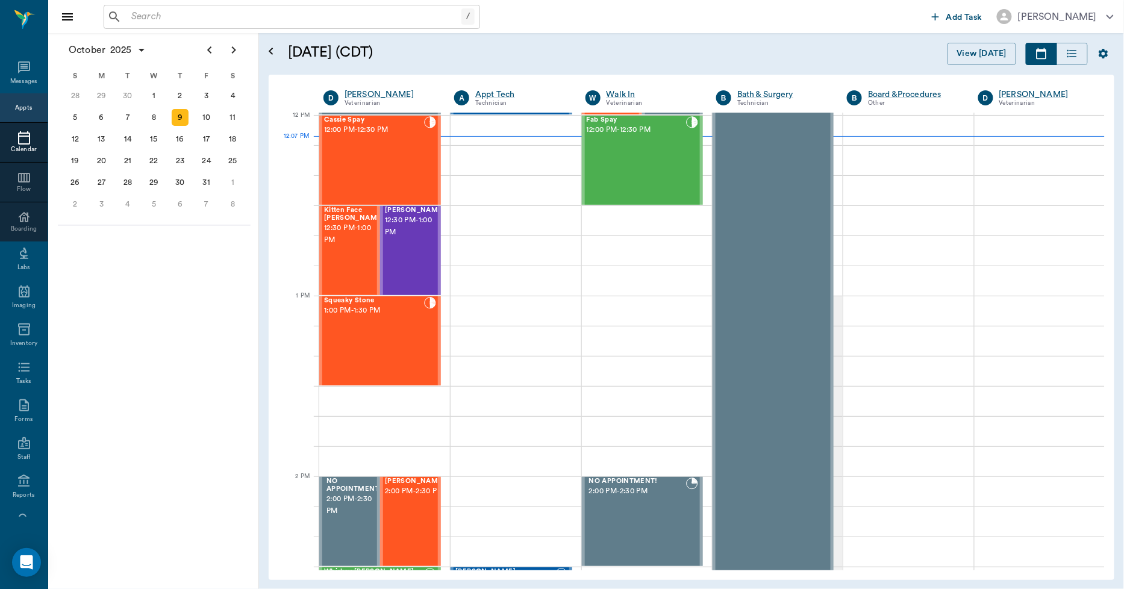
click at [183, 18] on input "text" at bounding box center [294, 16] width 335 height 17
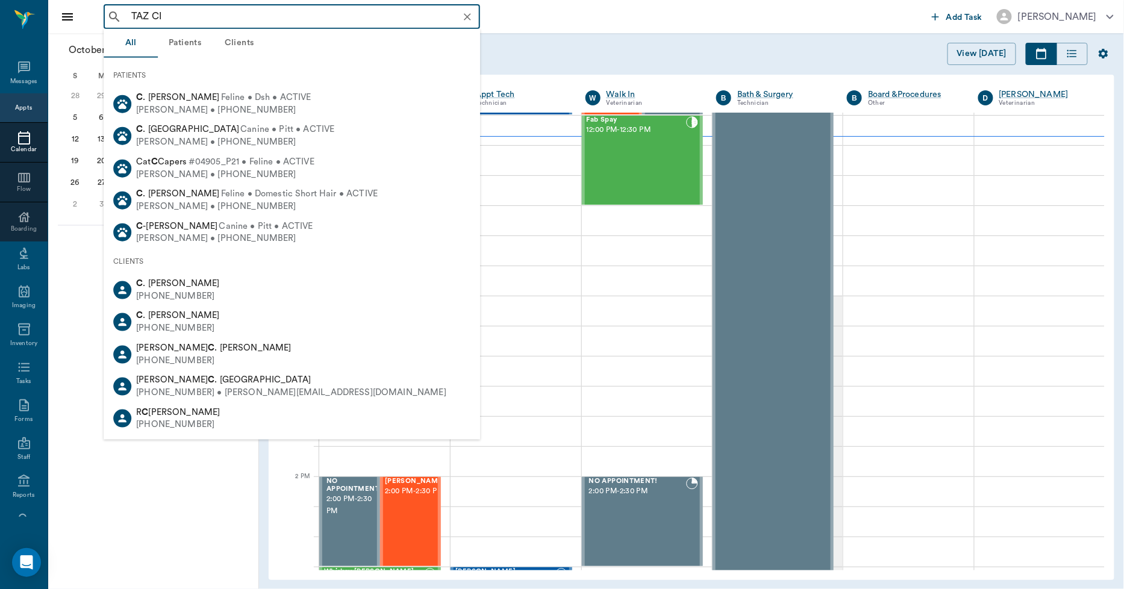
type input "TAZ CIO"
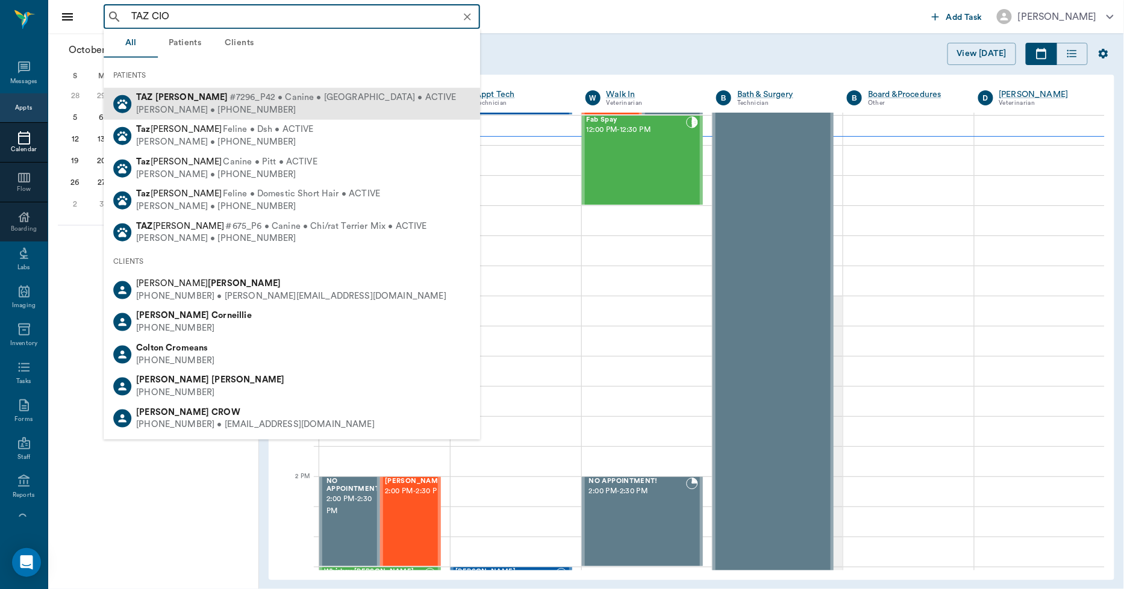
click at [176, 102] on div "[PERSON_NAME] #7296_P42 • Canine • [GEOGRAPHIC_DATA] • ACTIVE" at bounding box center [296, 98] width 321 height 13
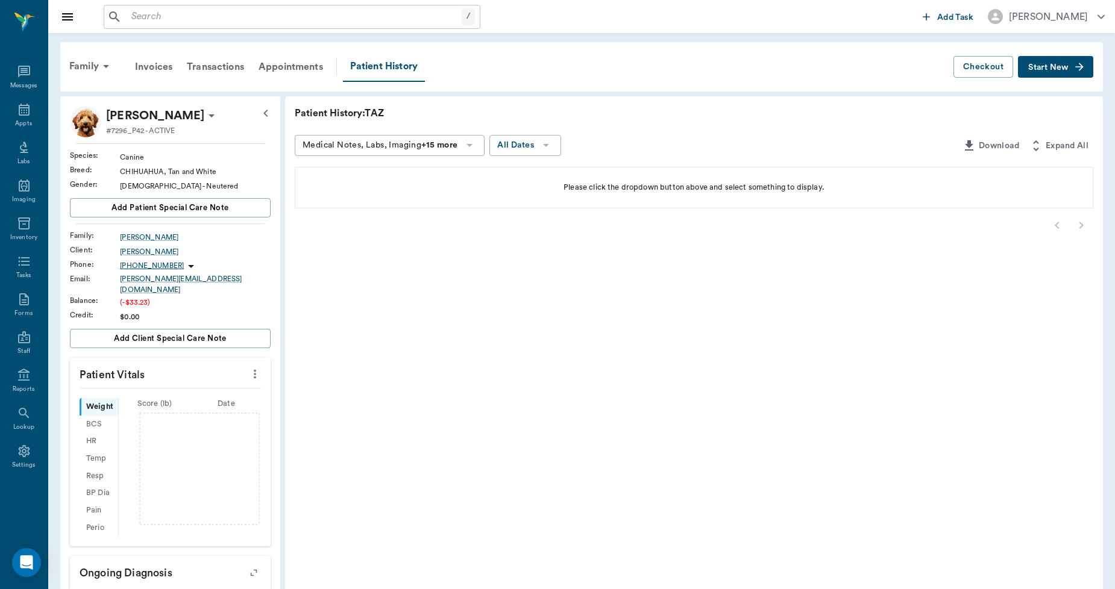
click at [1050, 67] on span "Start New" at bounding box center [1048, 67] width 40 height 0
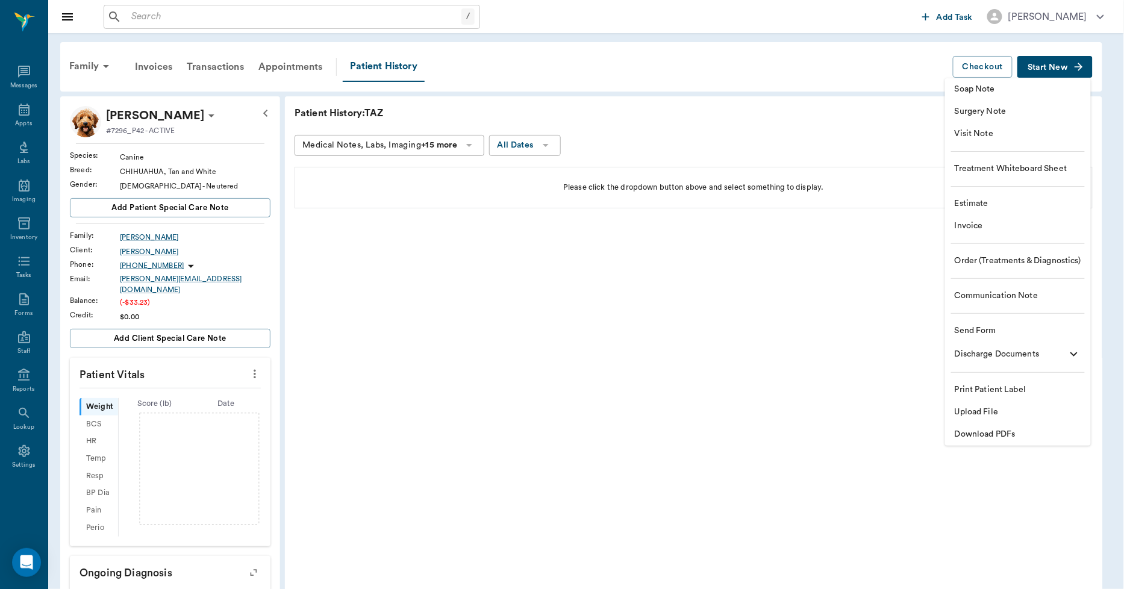
click at [972, 224] on span "Invoice" at bounding box center [1018, 226] width 127 height 13
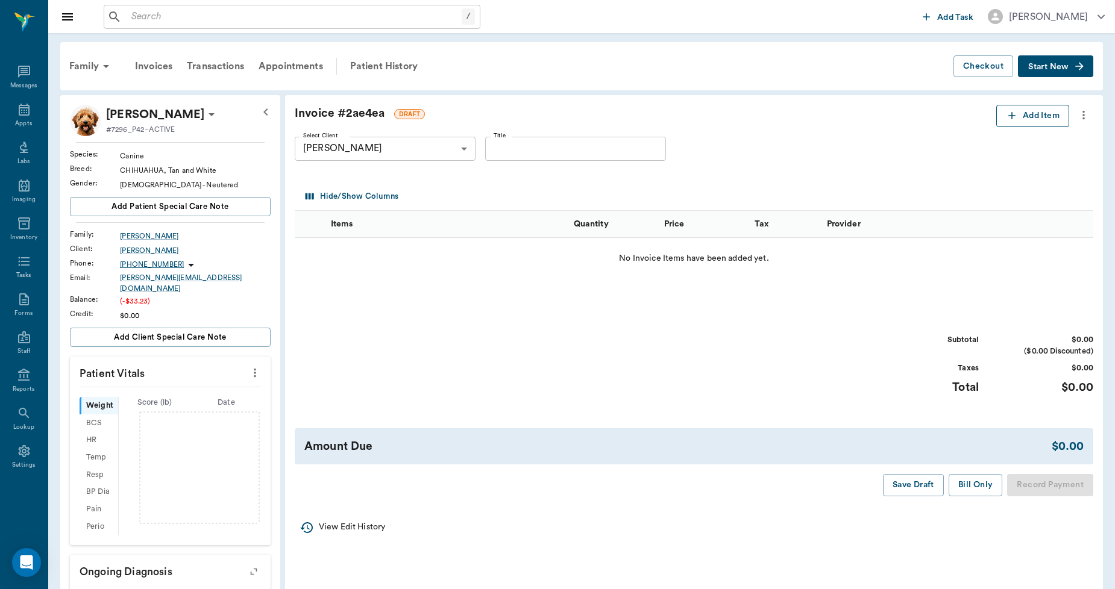
click at [1010, 114] on icon "button" at bounding box center [1012, 116] width 12 height 12
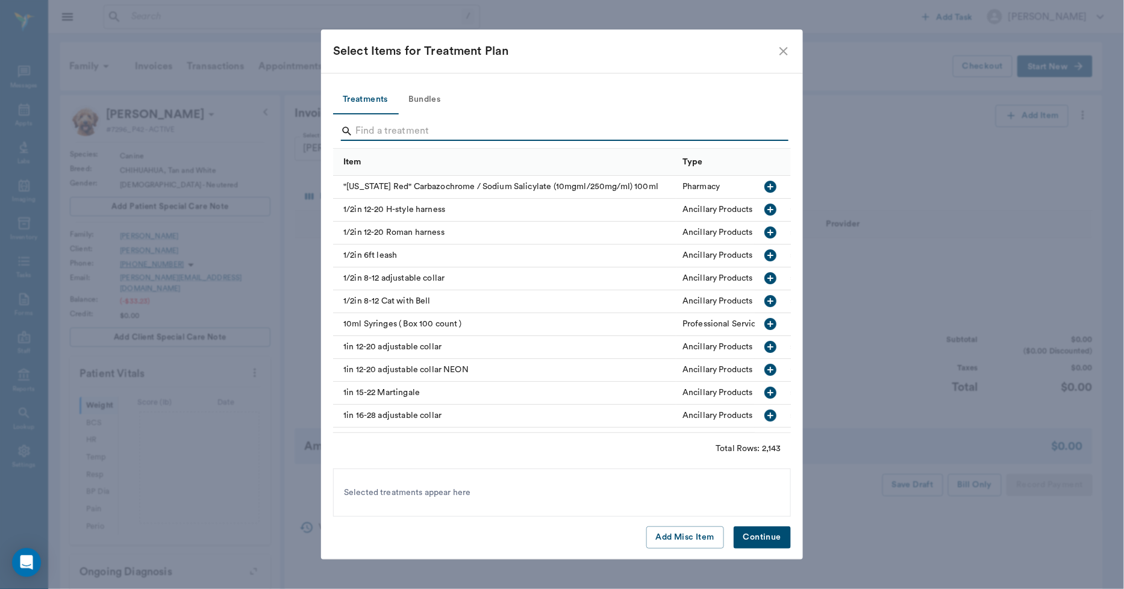
click at [377, 137] on input "Search" at bounding box center [562, 131] width 415 height 19
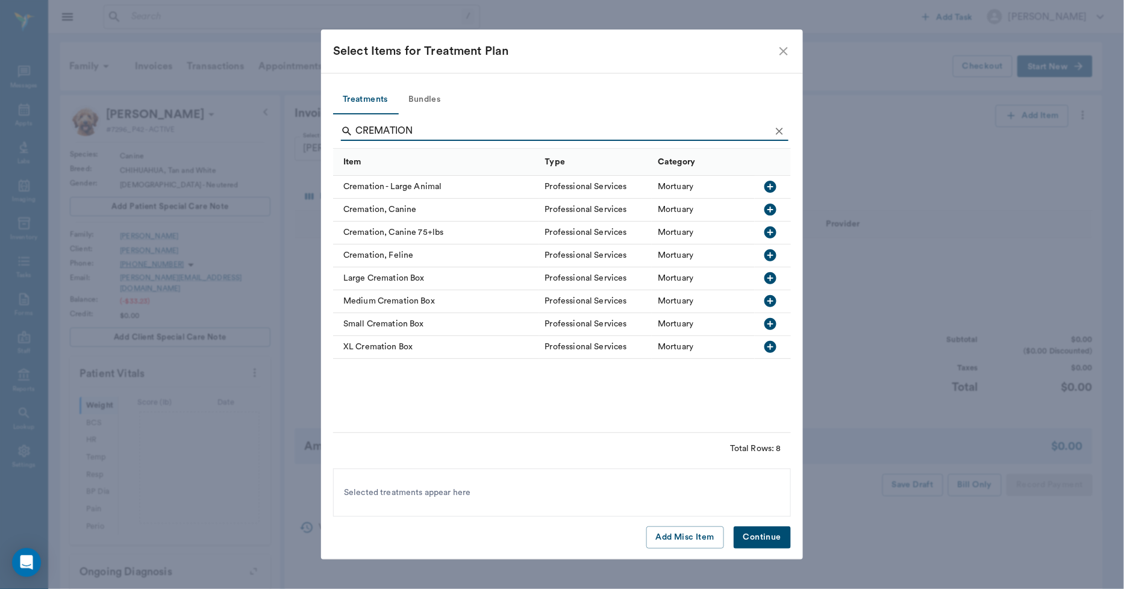
type input "CREMATION"
click at [772, 208] on icon "button" at bounding box center [770, 209] width 14 height 14
drag, startPoint x: 779, startPoint y: 537, endPoint x: 788, endPoint y: 532, distance: 9.7
click at [782, 537] on button "Continue" at bounding box center [762, 538] width 57 height 22
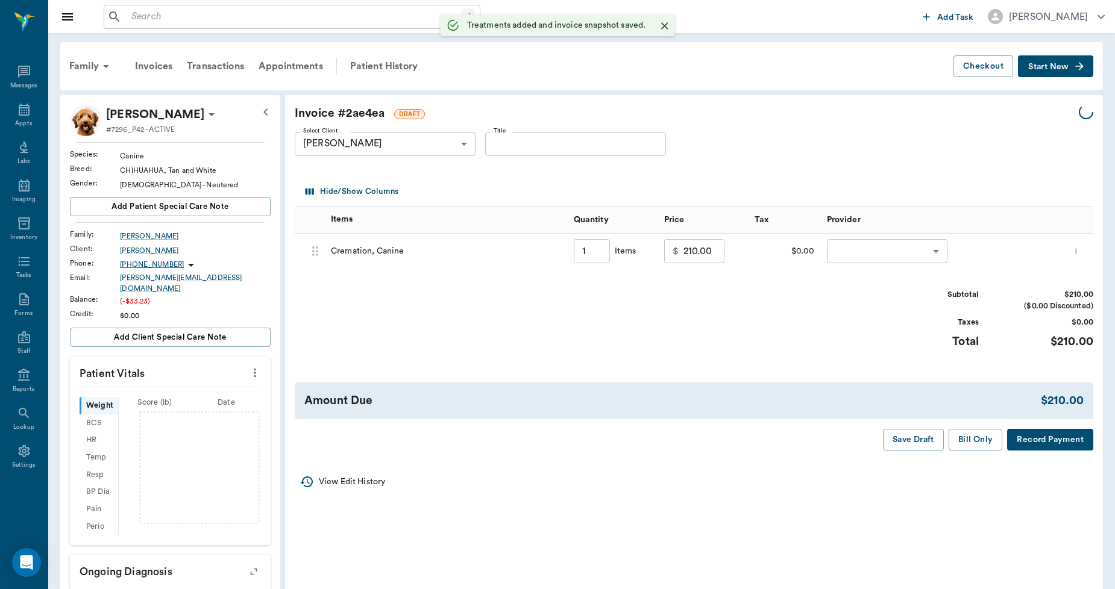
type input "1.00"
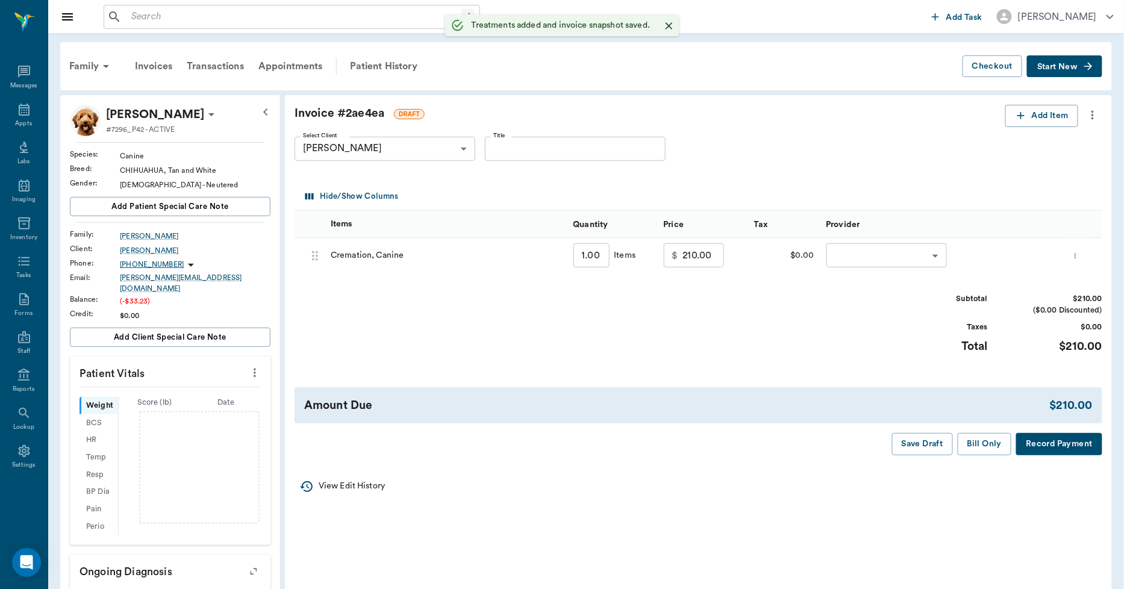
click at [854, 260] on body "/ ​ Add Task [PERSON_NAME] Nectar Messages Appts Labs Imaging Inventory Tasks F…" at bounding box center [562, 395] width 1124 height 790
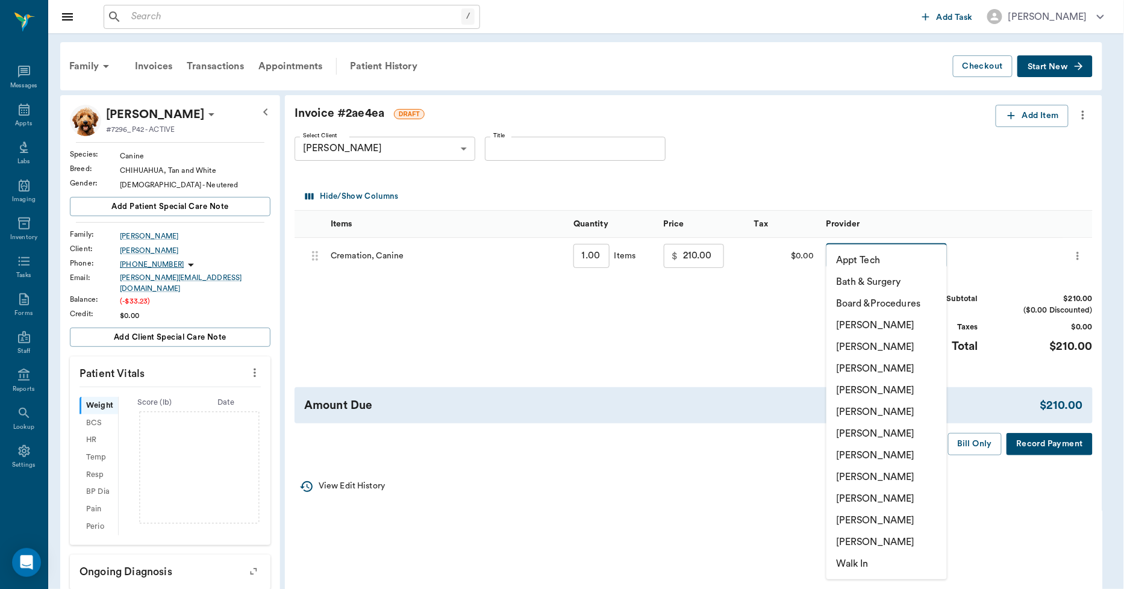
click at [857, 496] on li "[PERSON_NAME]" at bounding box center [887, 499] width 121 height 22
type input "none-63ec2ede52e12b0ba117d0d7"
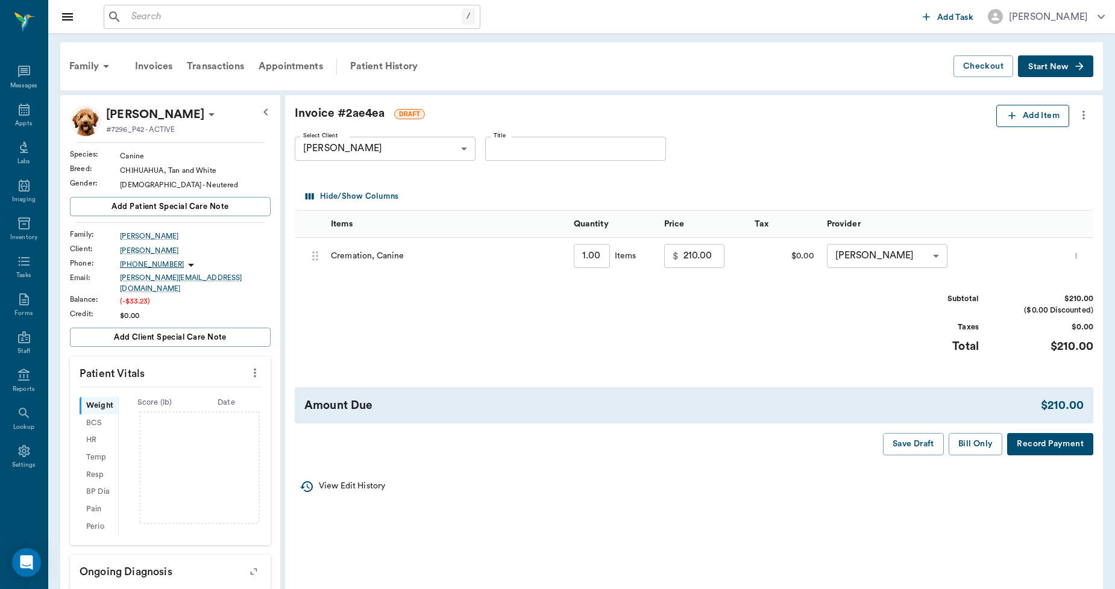
click at [1007, 116] on icon "button" at bounding box center [1012, 116] width 12 height 12
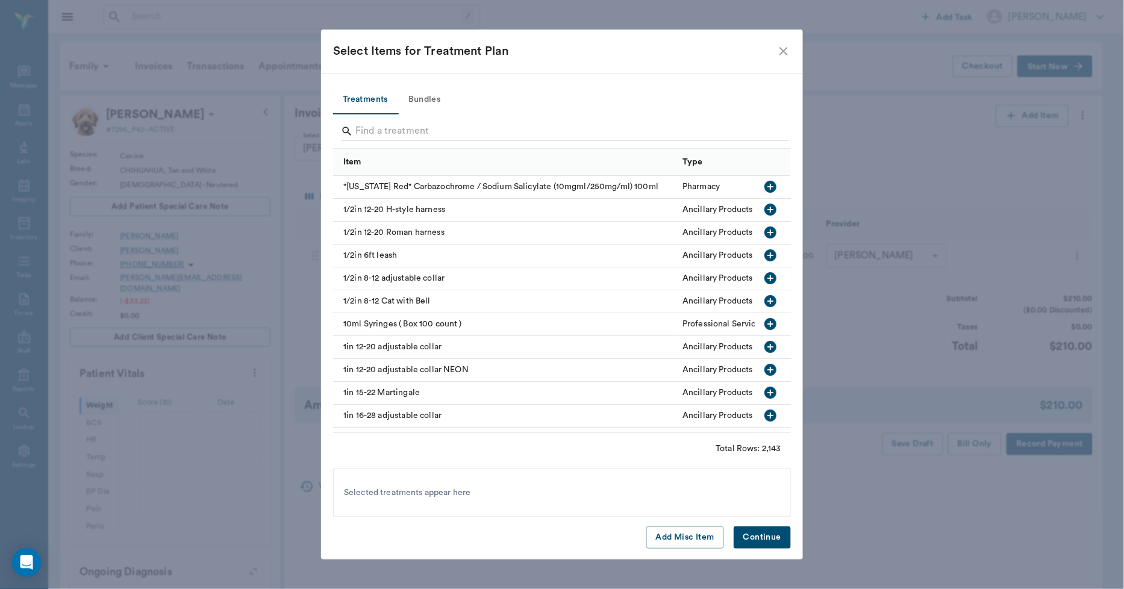
click at [778, 47] on icon "close" at bounding box center [784, 51] width 14 height 14
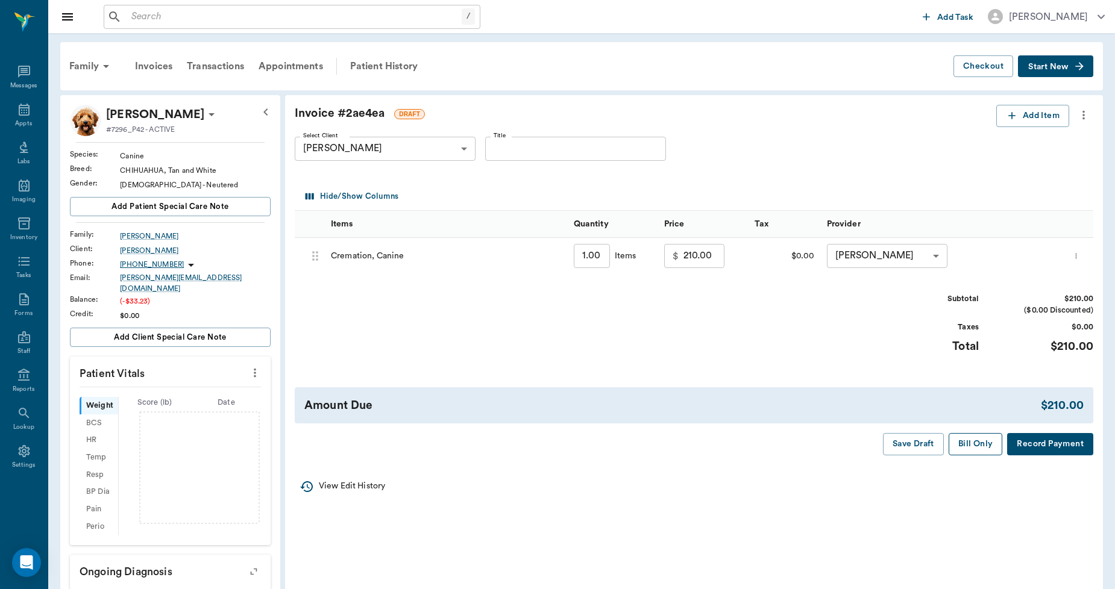
click at [983, 442] on button "Bill Only" at bounding box center [975, 444] width 54 height 22
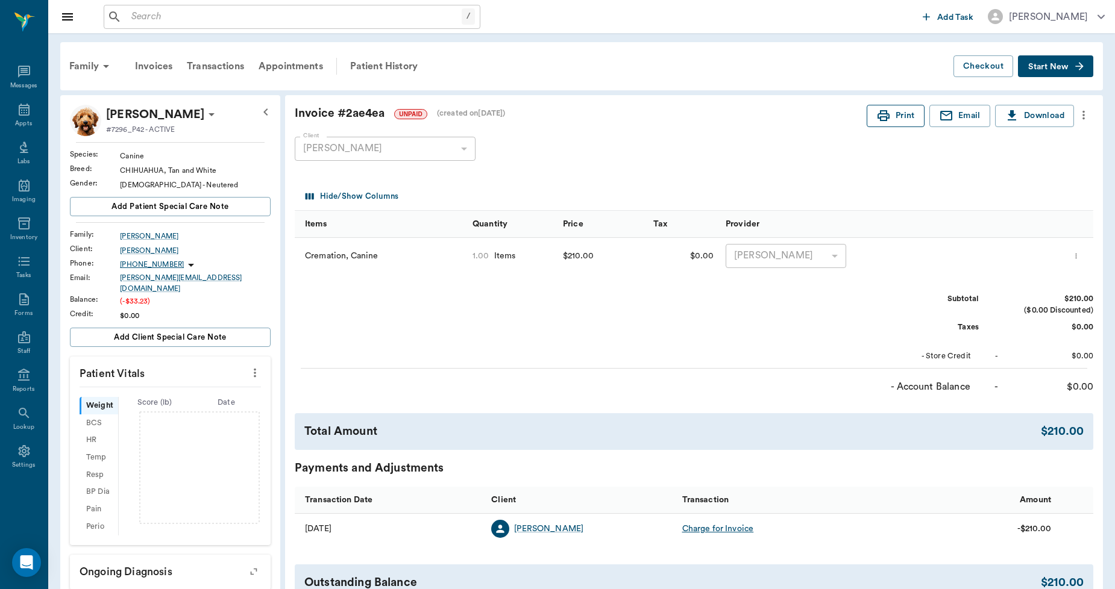
click at [901, 116] on button "Print" at bounding box center [895, 116] width 58 height 22
click at [21, 111] on icon at bounding box center [24, 109] width 14 height 14
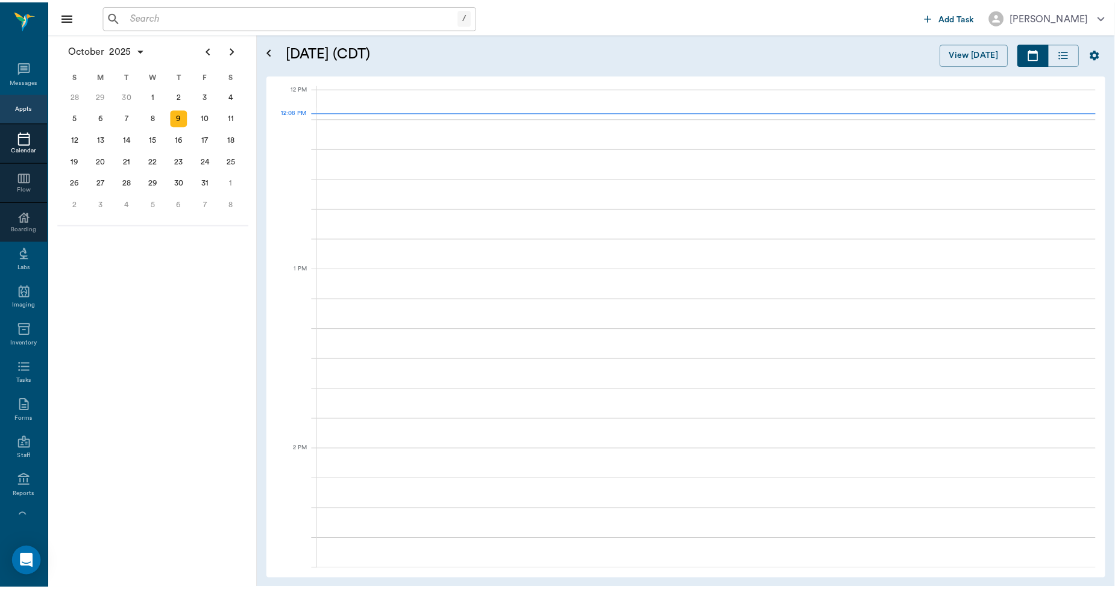
scroll to position [724, 0]
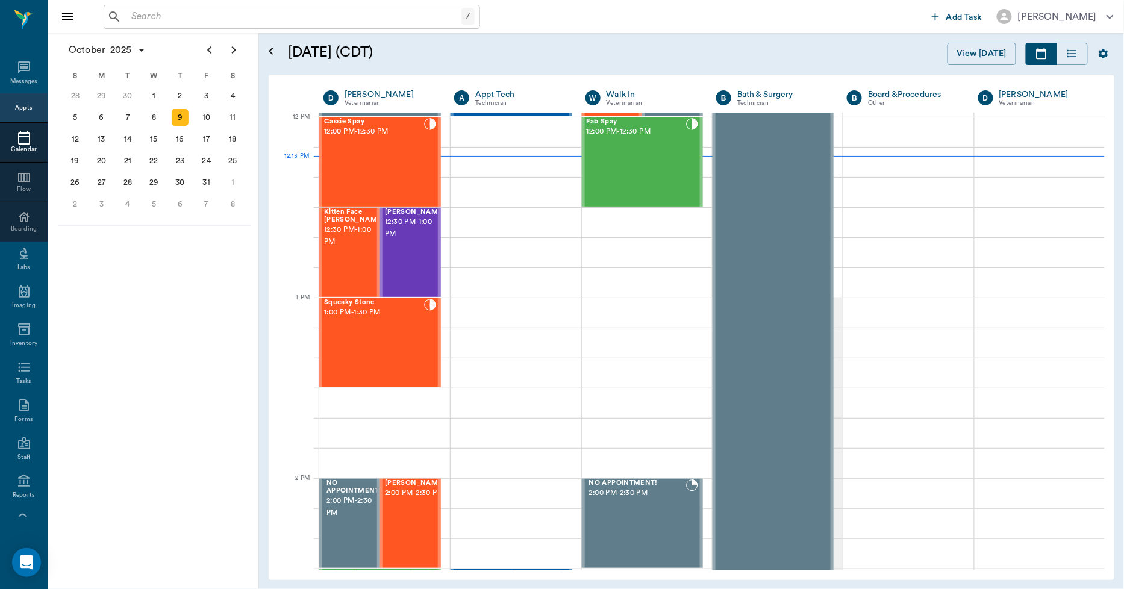
click at [371, 16] on input "text" at bounding box center [294, 16] width 335 height 17
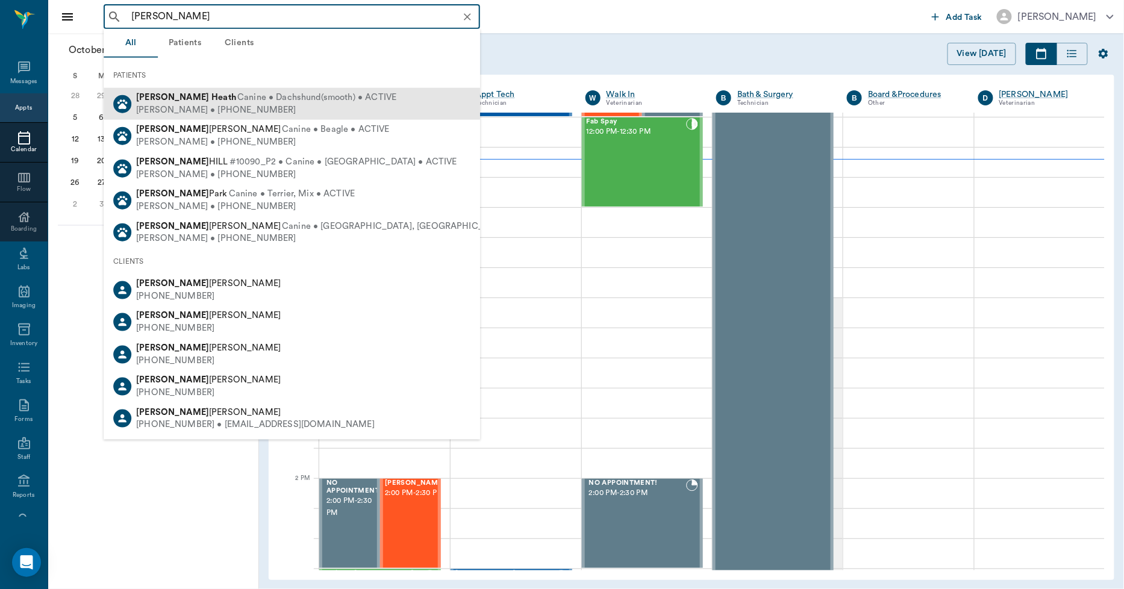
click at [237, 95] on span "Canine • Dachshund(smooth) • ACTIVE" at bounding box center [316, 98] width 159 height 13
type input "[PERSON_NAME]"
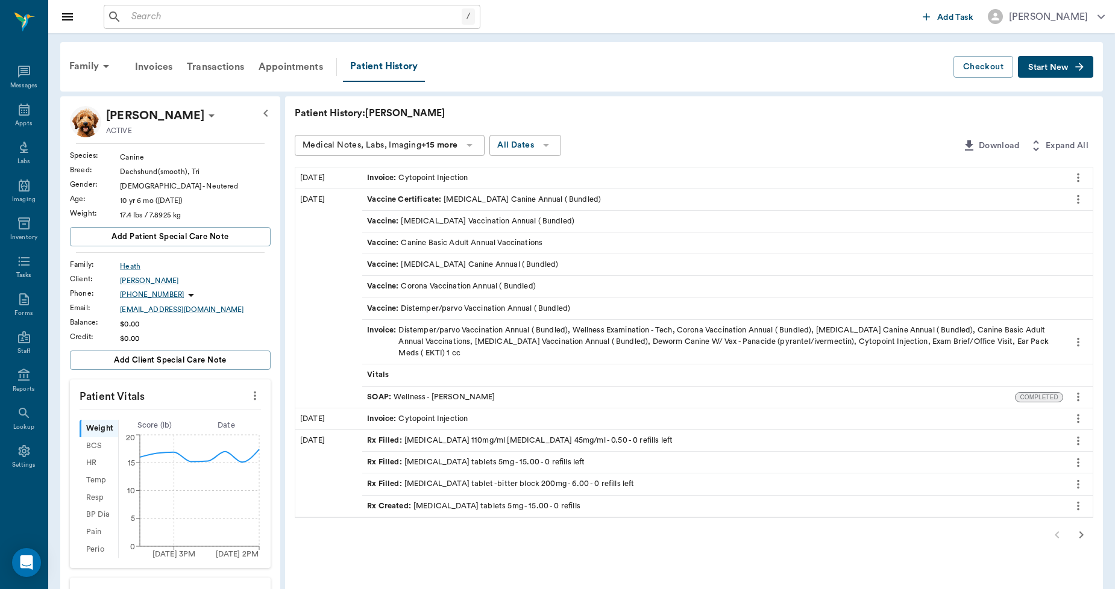
click at [437, 179] on div "Invoice : Cytopoint Injection" at bounding box center [417, 177] width 101 height 11
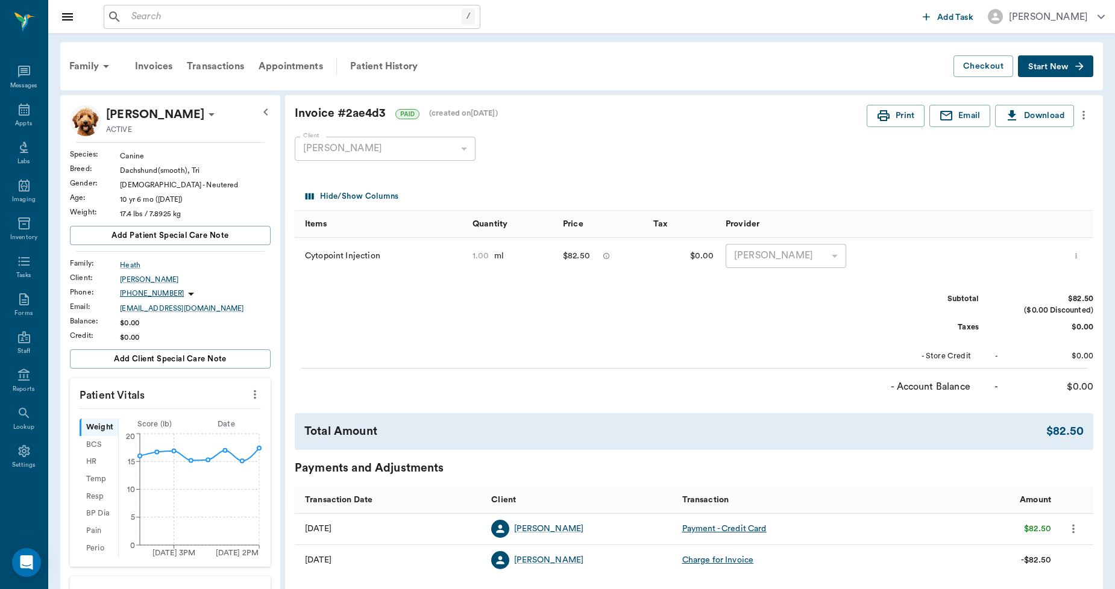
click at [1057, 67] on span "Start New" at bounding box center [1048, 67] width 40 height 0
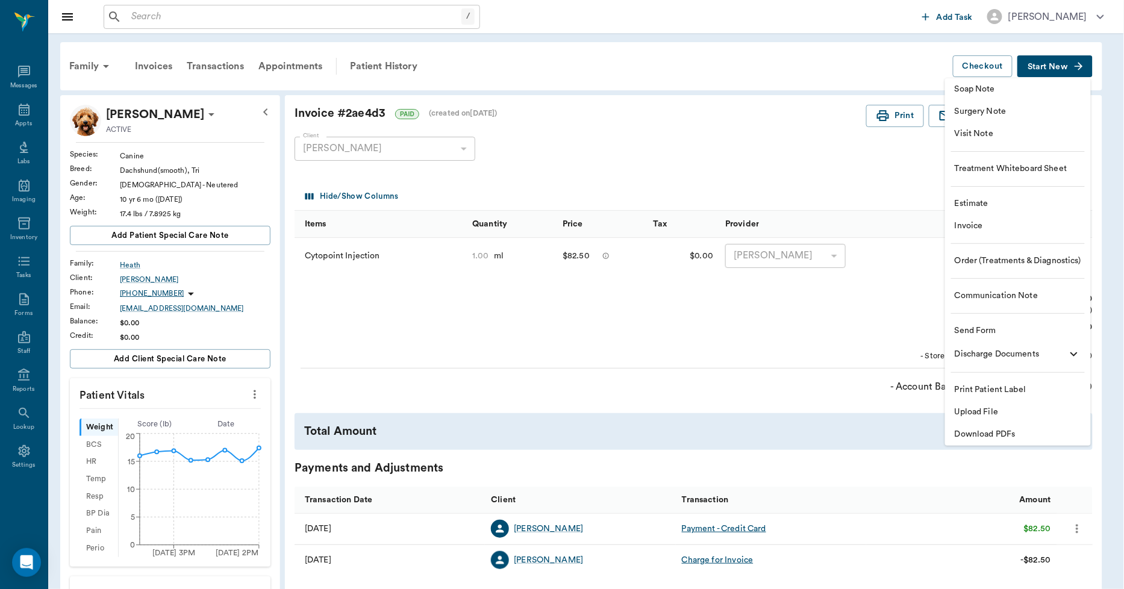
click at [991, 226] on span "Invoice" at bounding box center [1018, 226] width 127 height 13
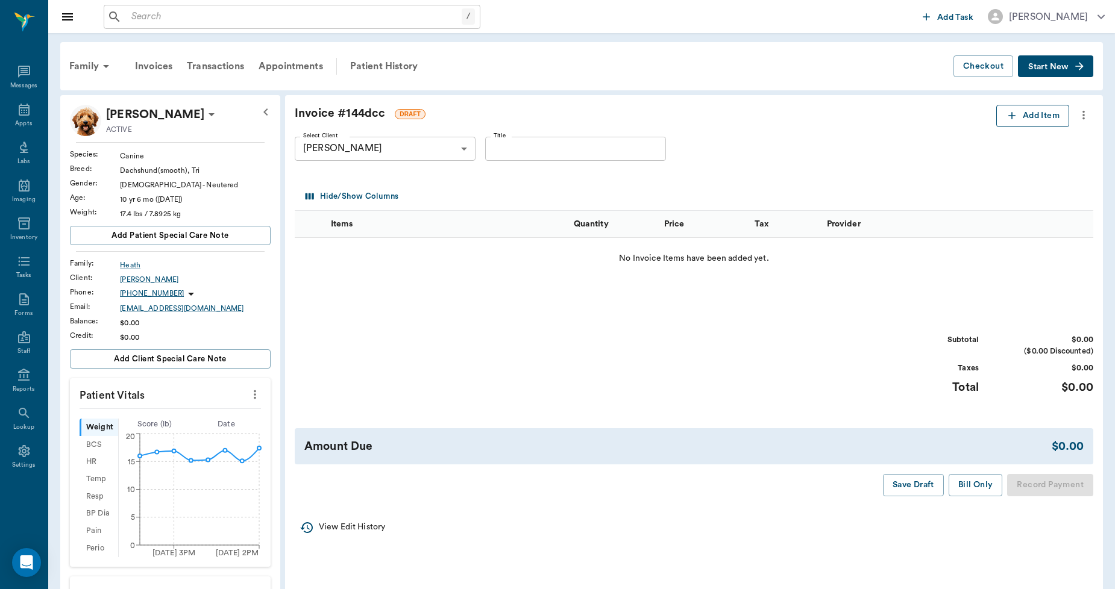
click at [1016, 116] on icon "button" at bounding box center [1012, 116] width 12 height 12
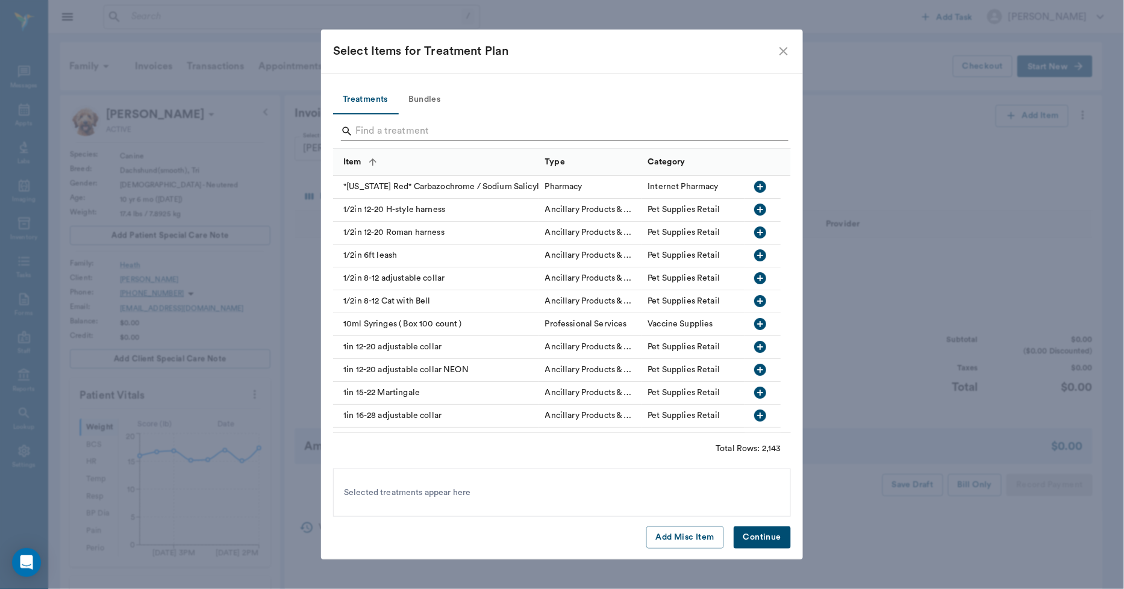
click at [420, 125] on input "Search" at bounding box center [562, 131] width 415 height 19
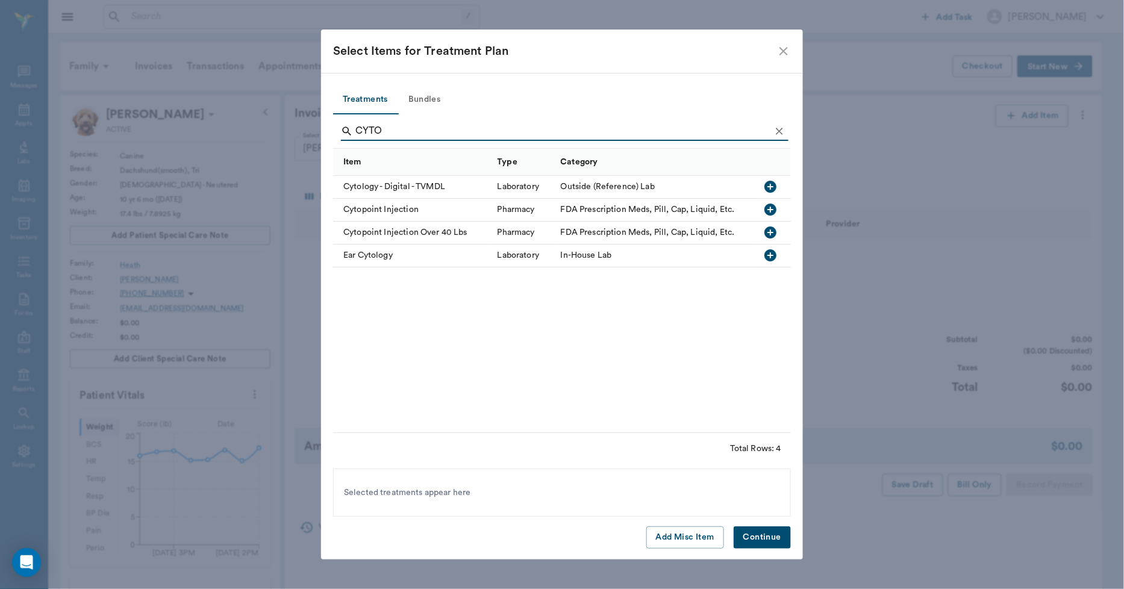
type input "CYTO"
click at [393, 210] on div "Cytopoint Injection" at bounding box center [412, 210] width 158 height 23
click at [751, 547] on button "Continue" at bounding box center [762, 538] width 57 height 22
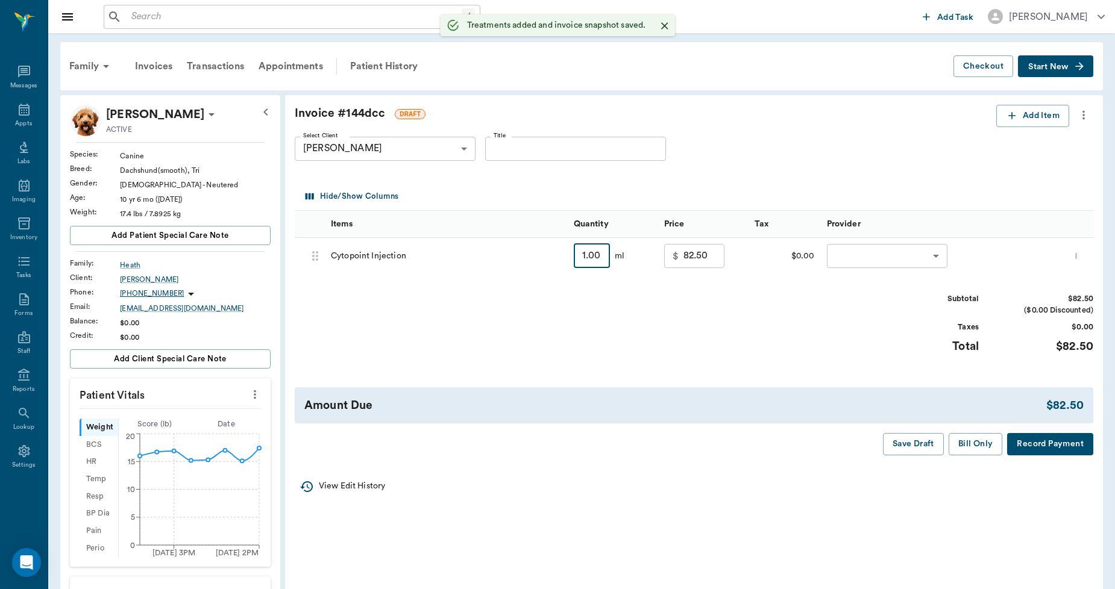
click at [600, 255] on input "1.00" at bounding box center [592, 256] width 36 height 24
type input "0"
type input "0.00"
type input "0.5"
type input "45.00"
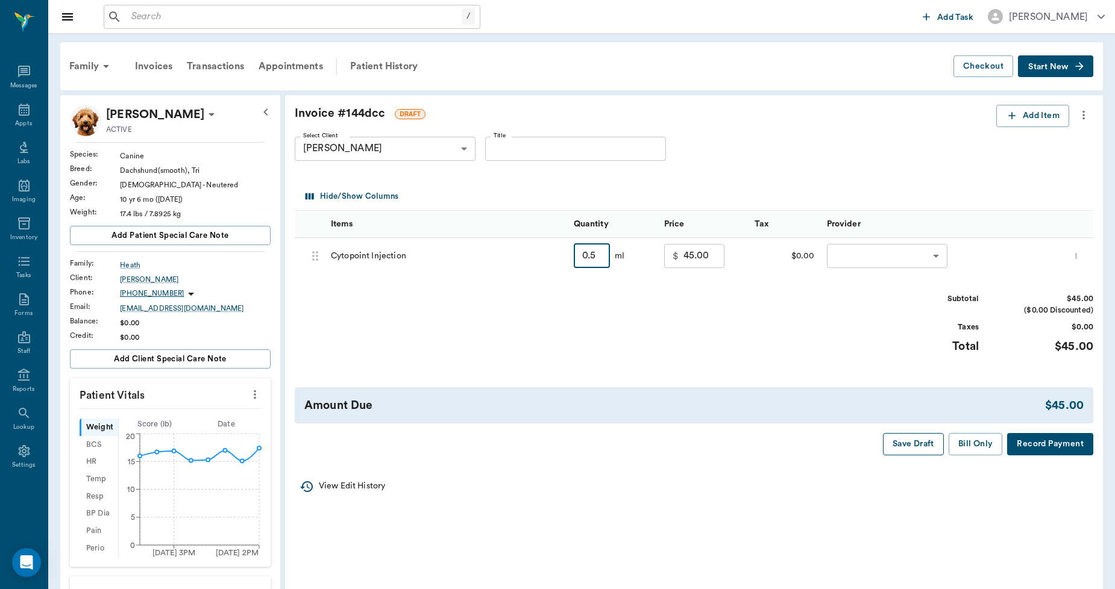
type input "0.50"
click at [904, 437] on button "Save Draft" at bounding box center [913, 444] width 61 height 22
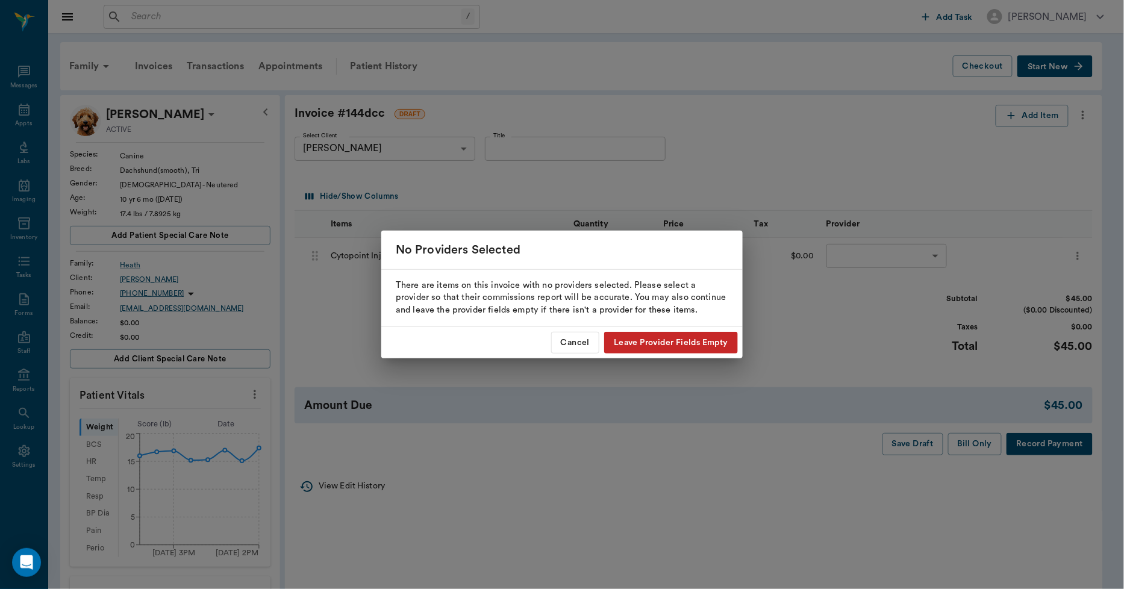
click at [619, 344] on button "Leave Provider Fields Empty" at bounding box center [671, 343] width 134 height 22
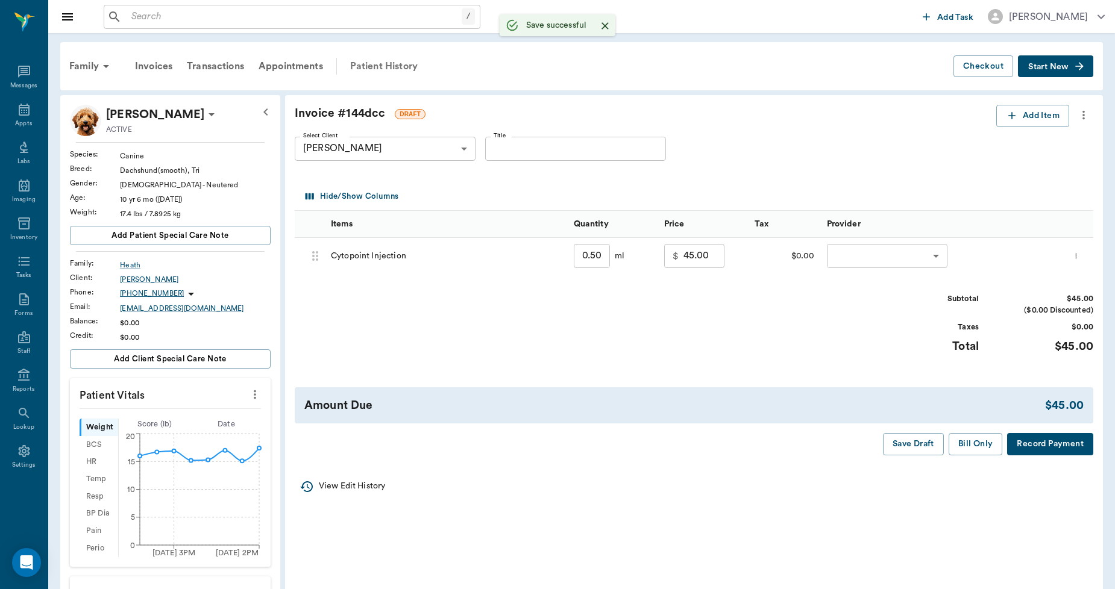
click at [376, 64] on div "Patient History" at bounding box center [384, 66] width 82 height 29
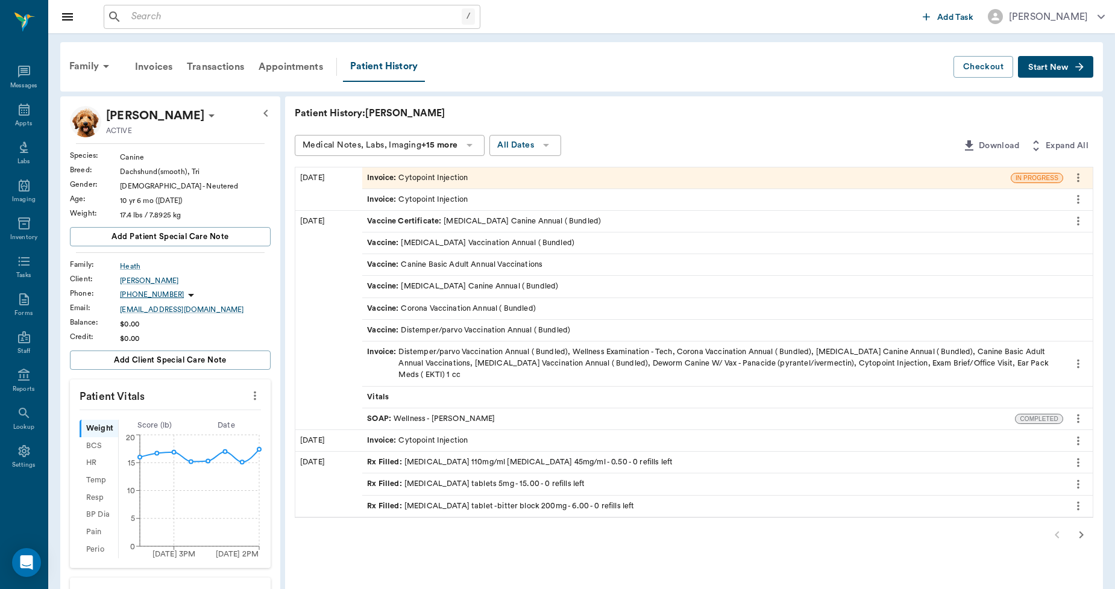
click at [464, 442] on div "Invoice : Cytopoint Injection" at bounding box center [417, 440] width 101 height 11
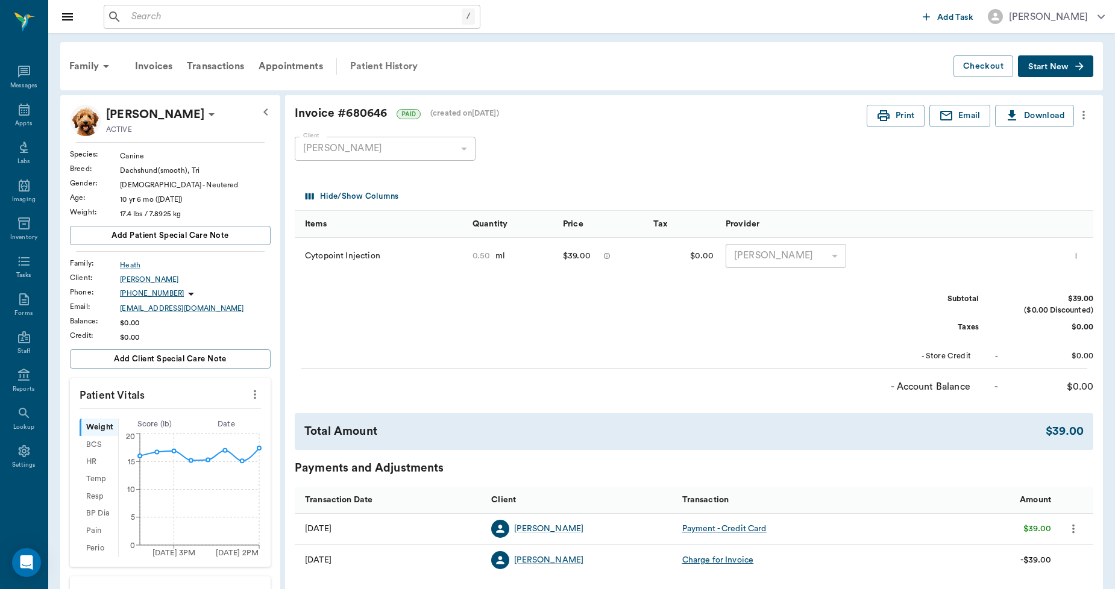
click at [380, 61] on div "Patient History" at bounding box center [384, 66] width 82 height 29
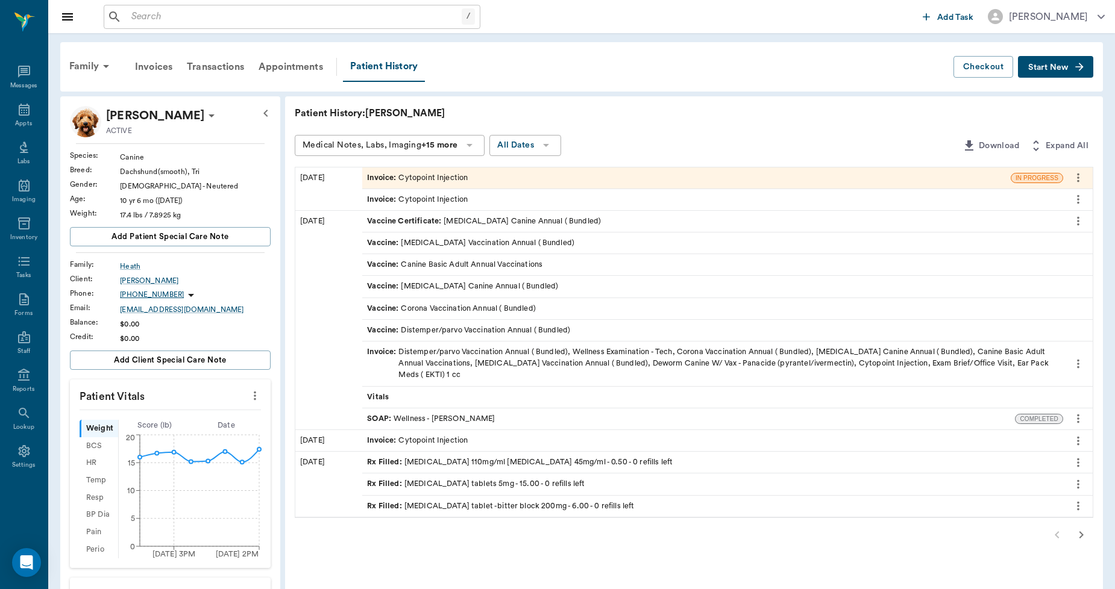
click at [439, 201] on div "Invoice : Cytopoint Injection" at bounding box center [417, 199] width 101 height 11
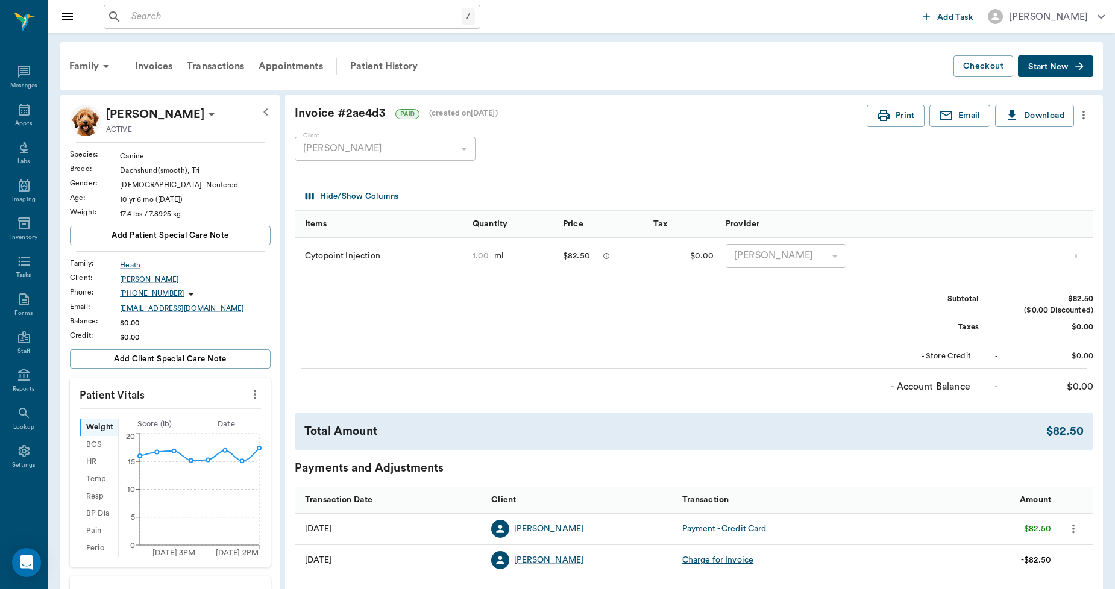
click at [1076, 255] on icon "more" at bounding box center [1075, 255] width 1 height 5
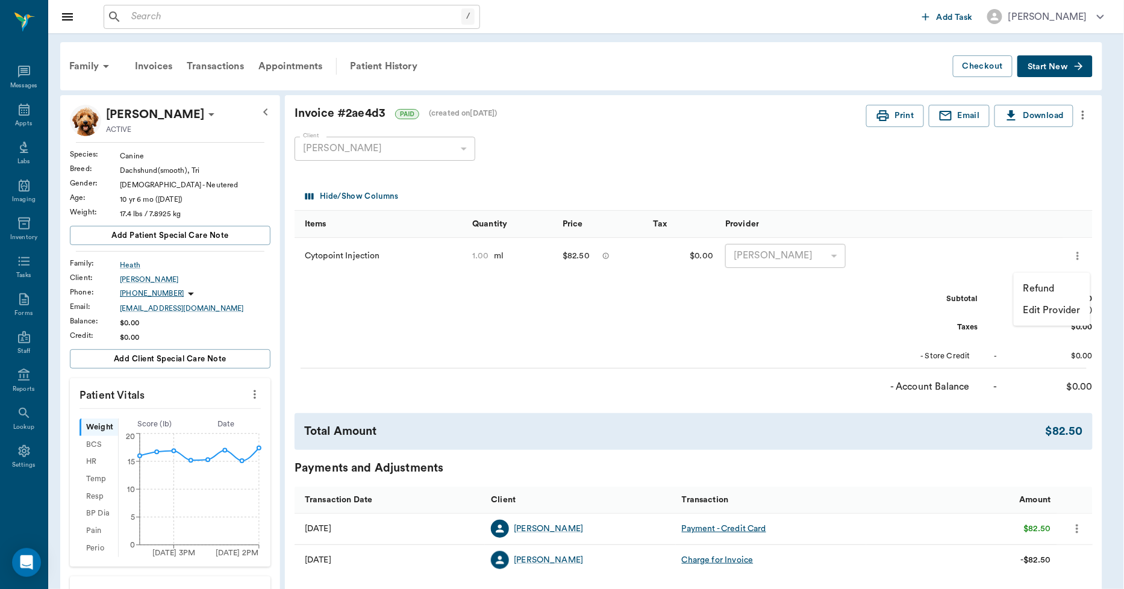
click at [1056, 281] on li "Refund" at bounding box center [1052, 289] width 77 height 22
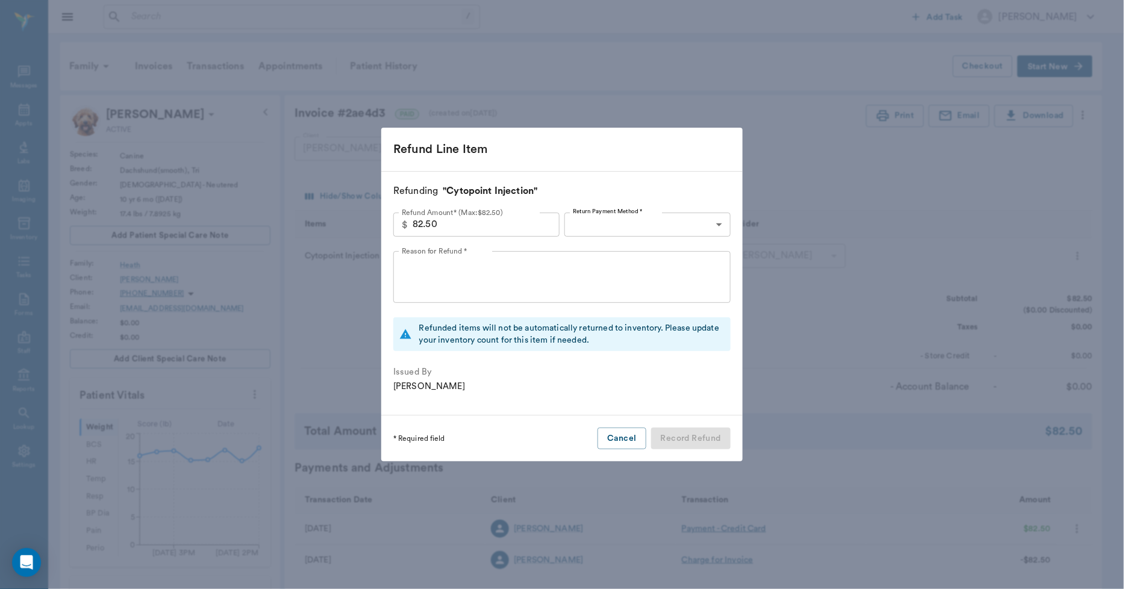
click at [503, 231] on input "82.50" at bounding box center [486, 225] width 147 height 24
type input "37.50"
click at [588, 214] on label "Return Payment Method *" at bounding box center [608, 211] width 70 height 8
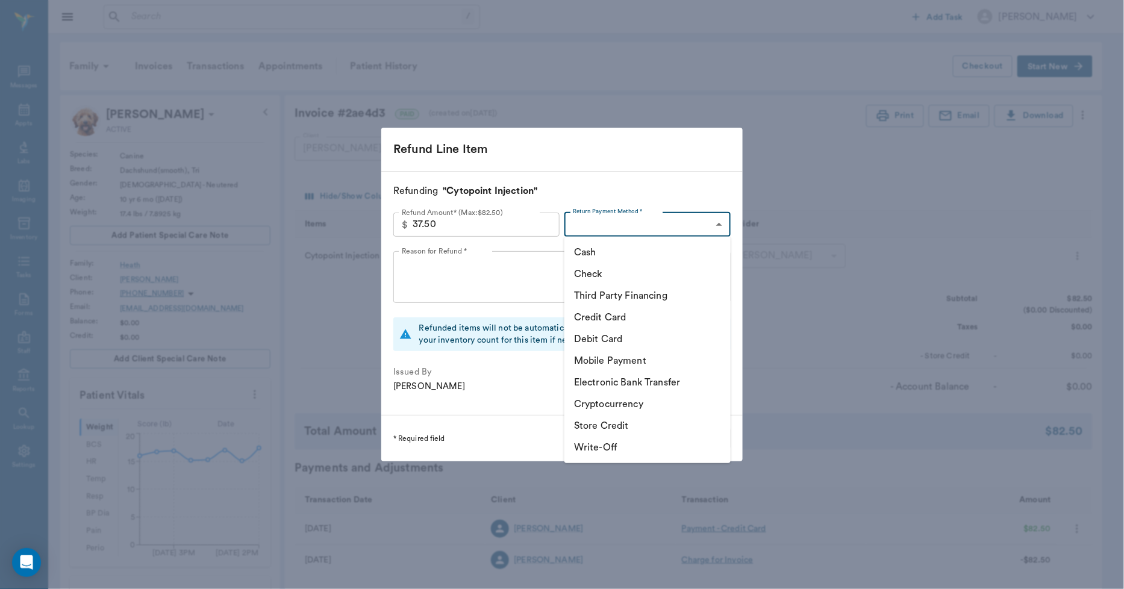
click at [592, 222] on body "/ ​ Add Task [PERSON_NAME] Nectar Messages Appts Labs Imaging Inventory Tasks F…" at bounding box center [562, 482] width 1124 height 964
click at [596, 316] on li "Credit Card" at bounding box center [648, 318] width 166 height 22
type input "CREDIT_CARD"
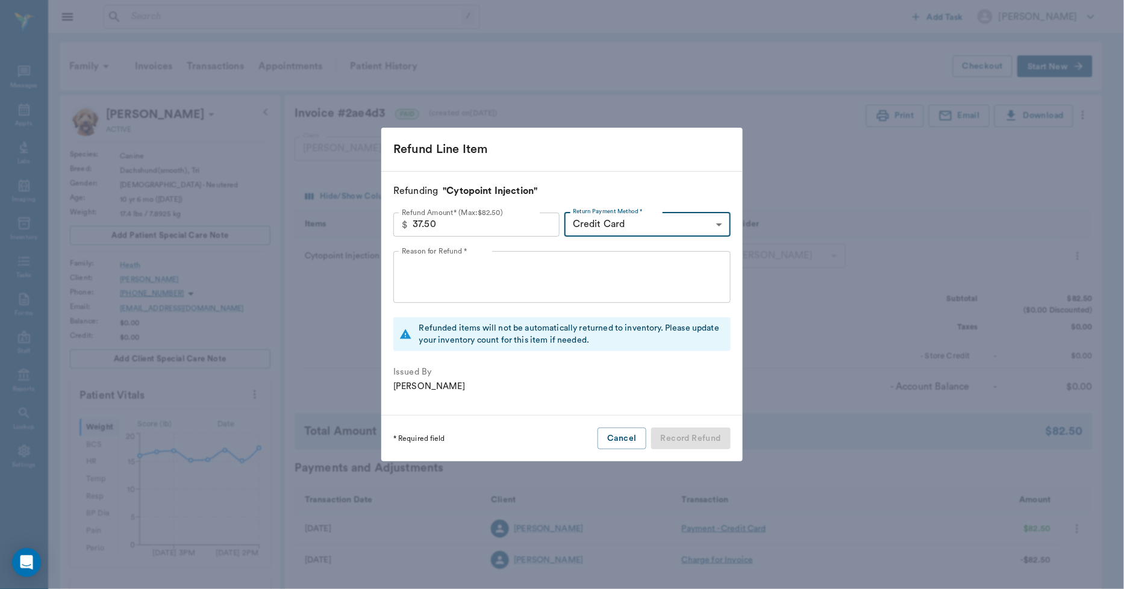
click at [519, 270] on textarea "Reason for Refund *" at bounding box center [562, 277] width 321 height 42
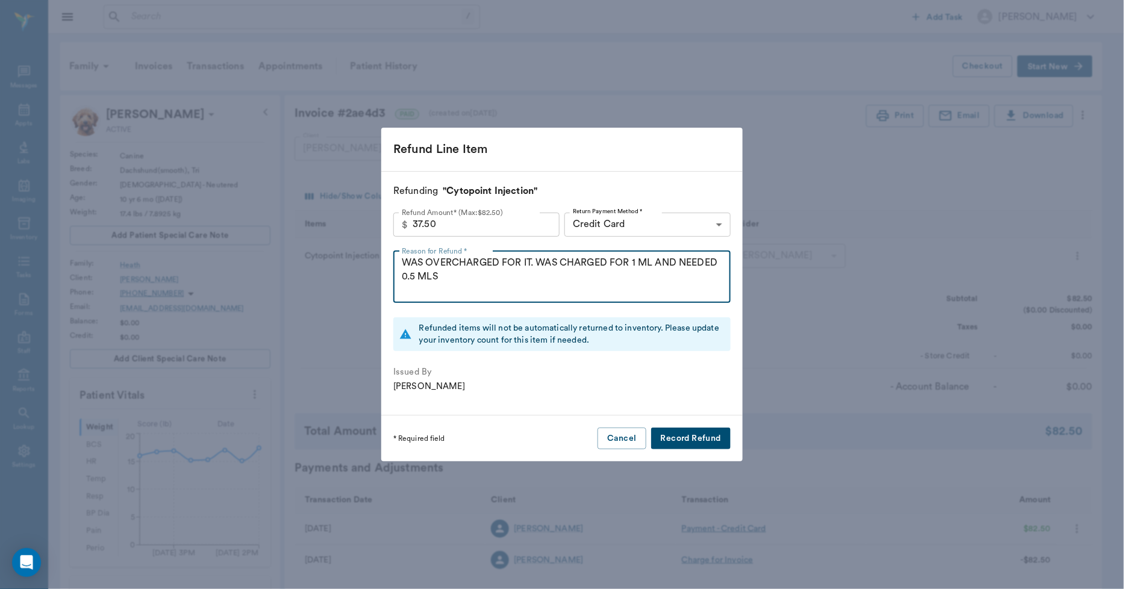
type textarea "WAS OVERCHARGED FOR IT. WAS CHARGED FOR 1 ML AND NEEDED 0.5 MLS"
click at [675, 438] on button "Record Refund" at bounding box center [691, 439] width 80 height 22
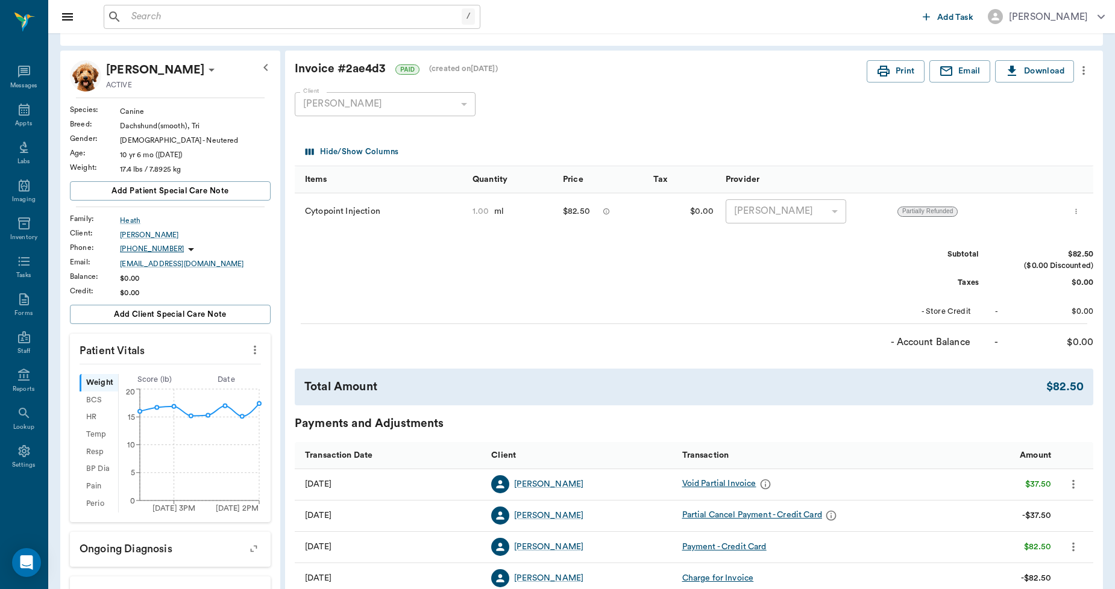
scroll to position [67, 0]
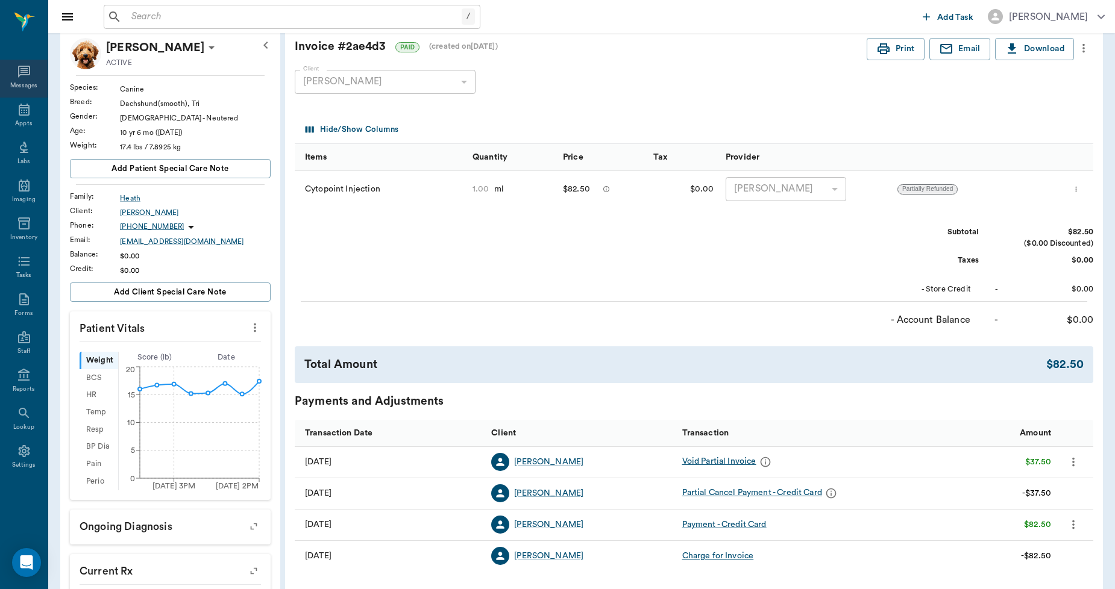
click at [29, 83] on div "Messages" at bounding box center [24, 85] width 28 height 9
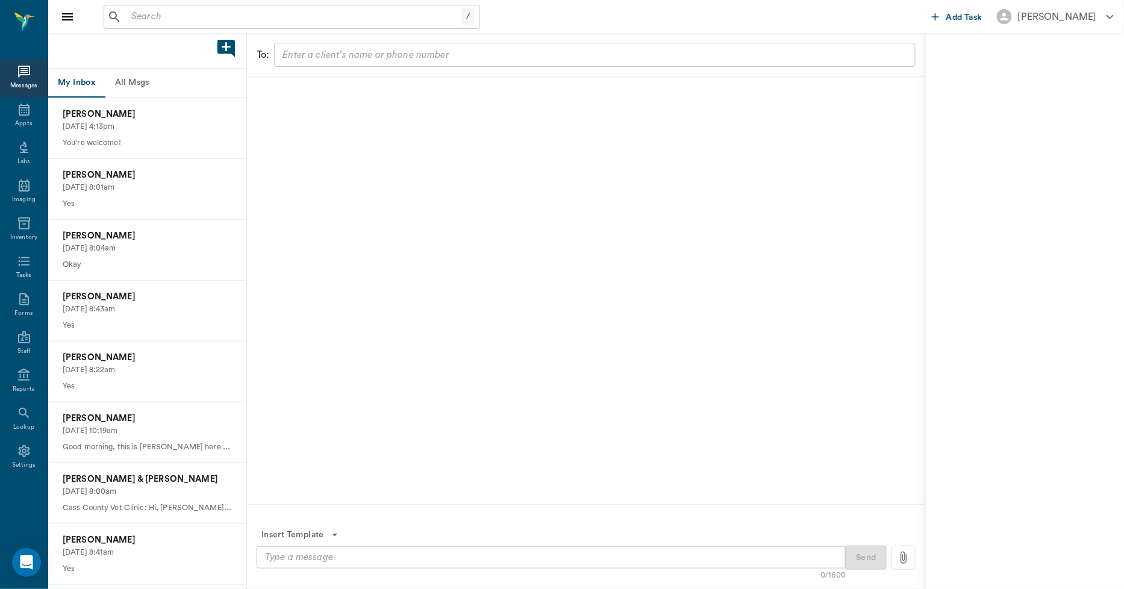
click at [133, 87] on button "All Msgs" at bounding box center [132, 83] width 54 height 29
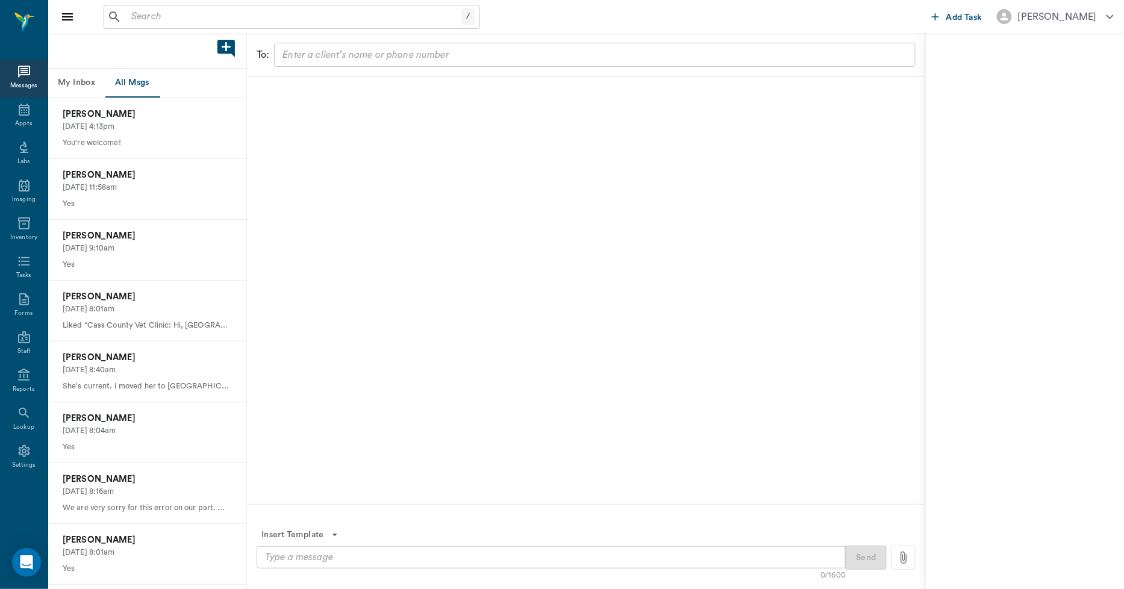
click at [349, 15] on input "text" at bounding box center [294, 16] width 335 height 17
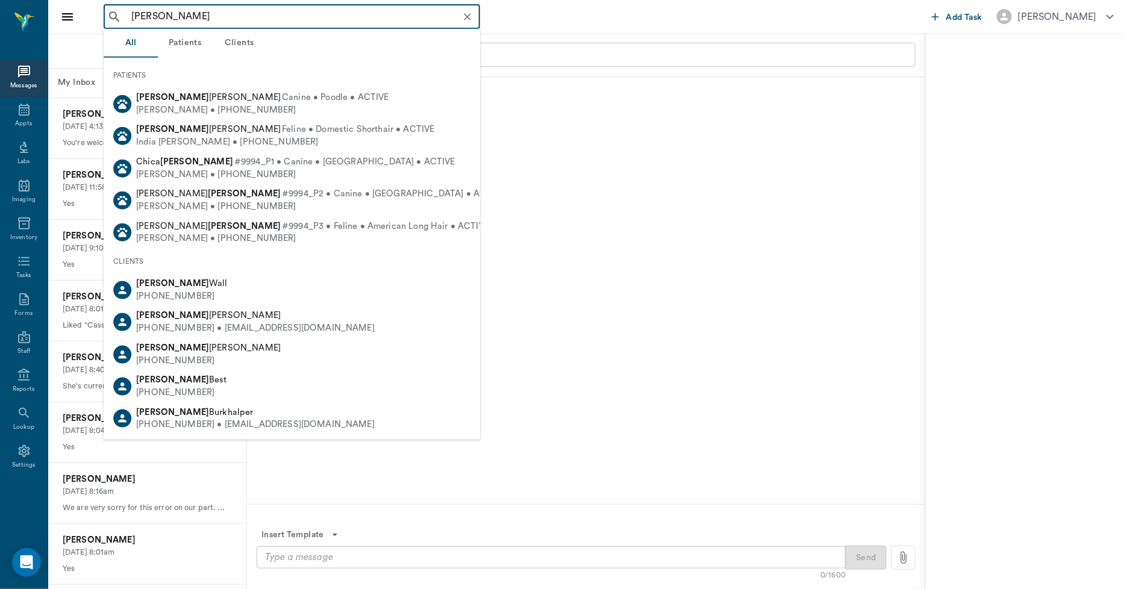
type input "[PERSON_NAME]"
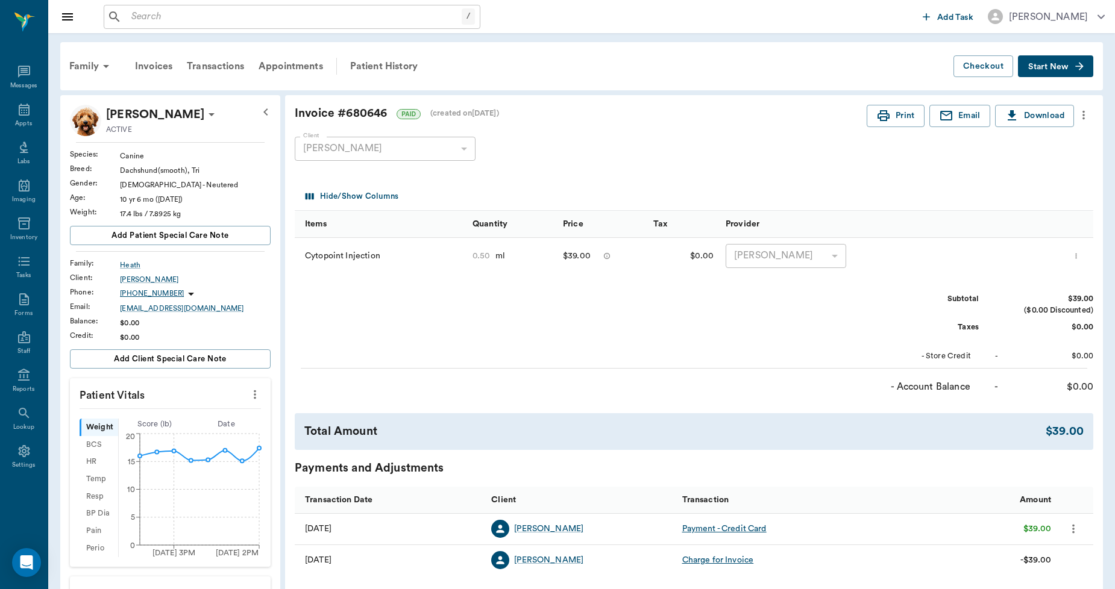
click at [327, 11] on input "text" at bounding box center [294, 16] width 335 height 17
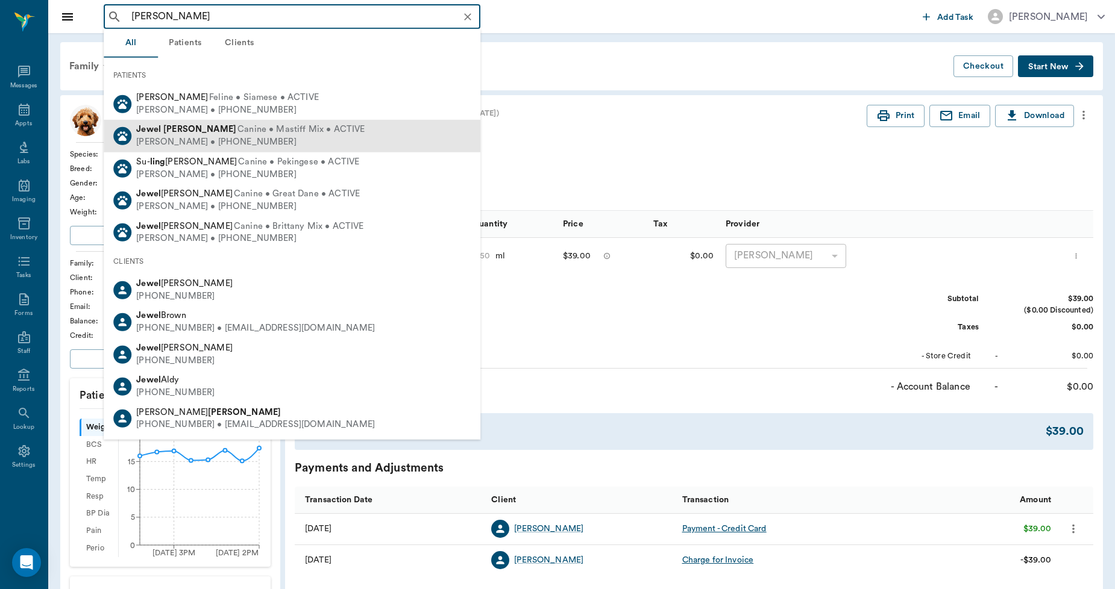
click at [237, 131] on span "Canine • Mastiff Mix • ACTIVE" at bounding box center [300, 130] width 127 height 13
type input "JEWEL LING"
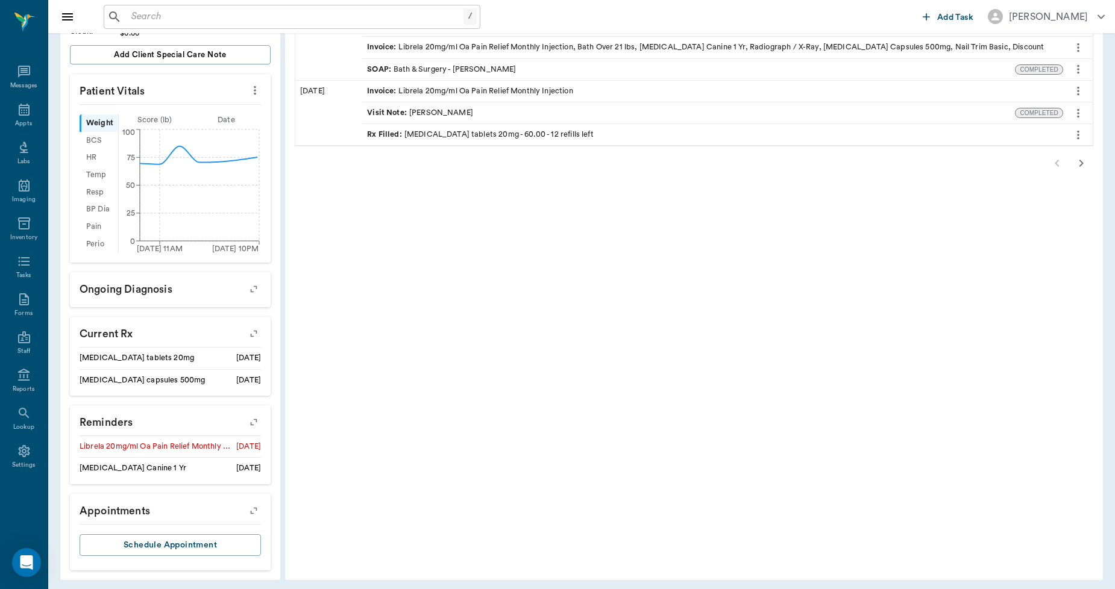
scroll to position [352, 0]
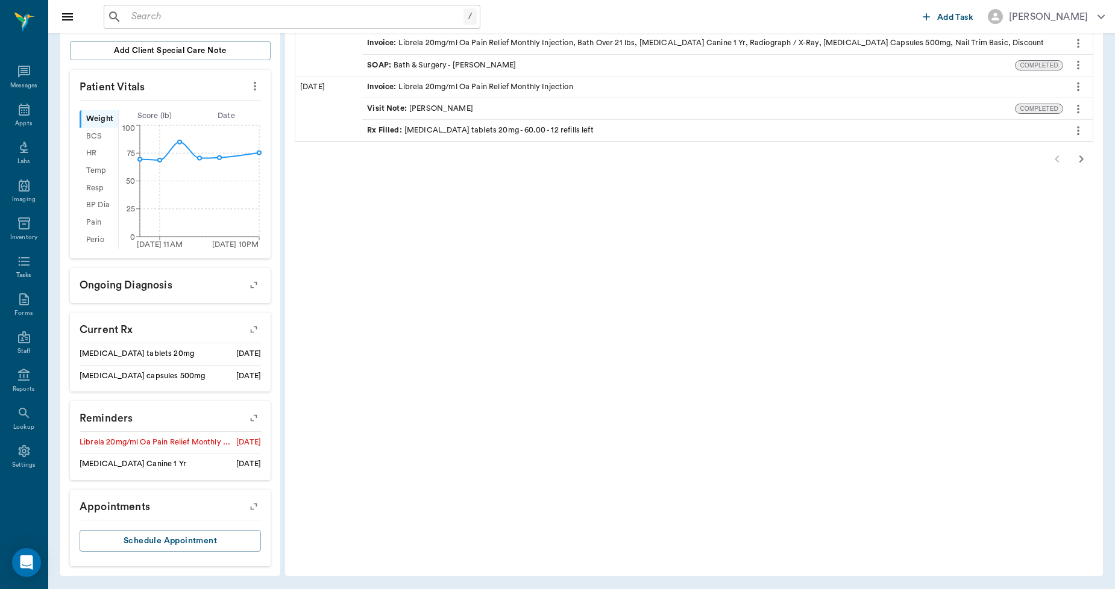
click at [256, 421] on icon "button" at bounding box center [253, 418] width 17 height 17
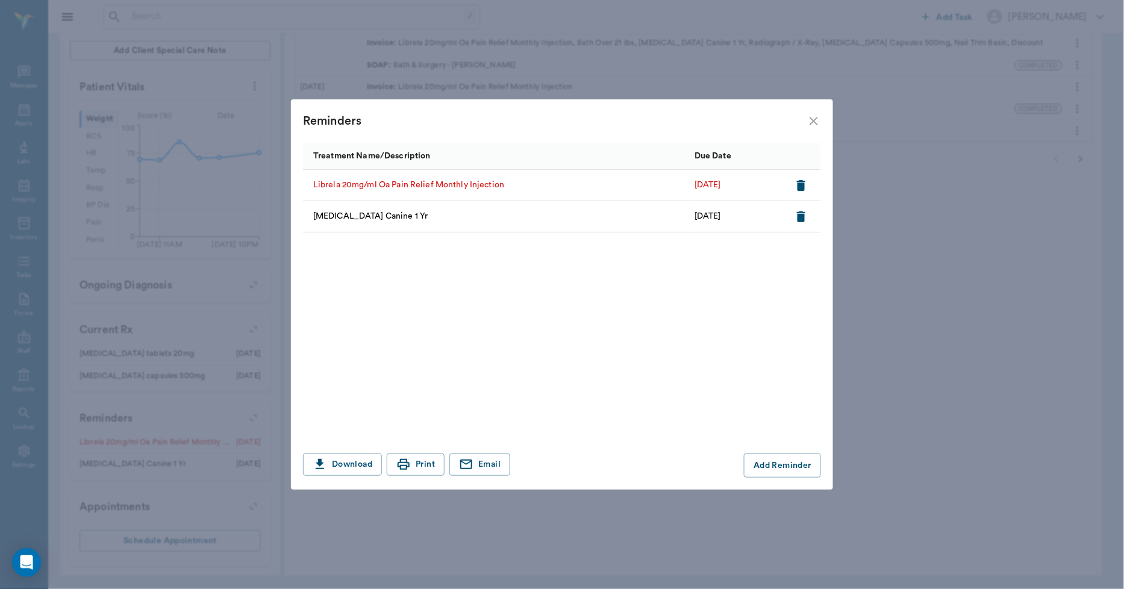
click at [810, 124] on icon "close" at bounding box center [814, 121] width 14 height 14
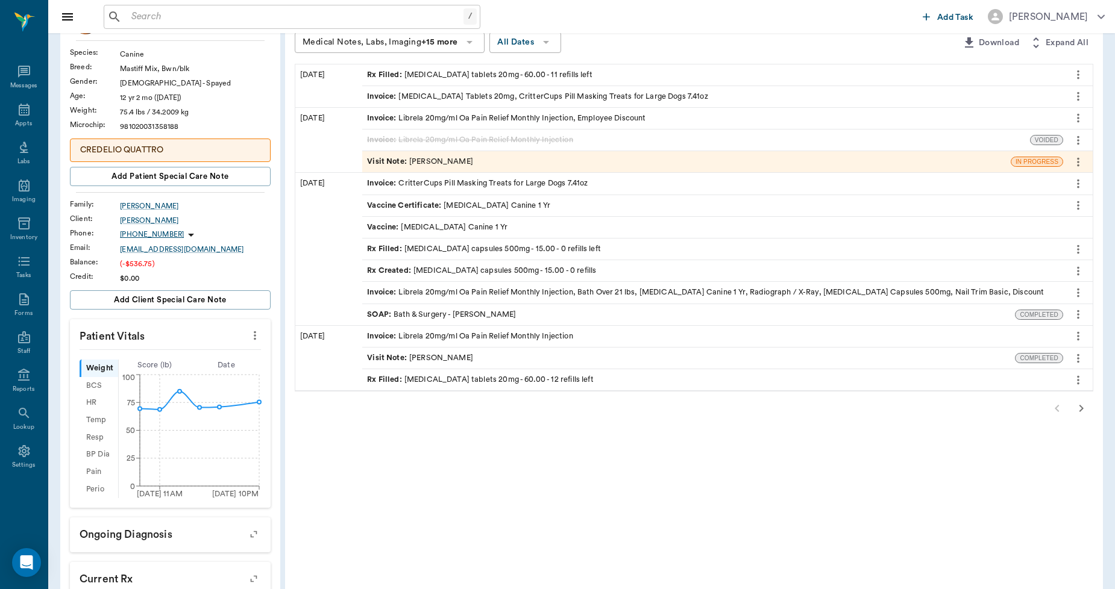
scroll to position [0, 0]
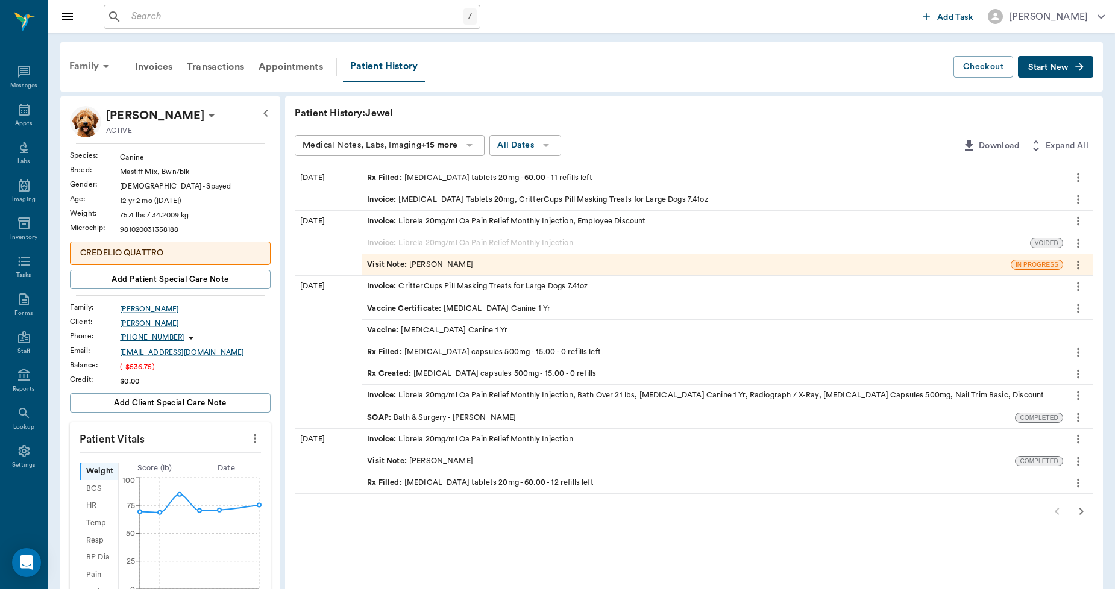
click at [86, 61] on div "Family" at bounding box center [91, 66] width 58 height 29
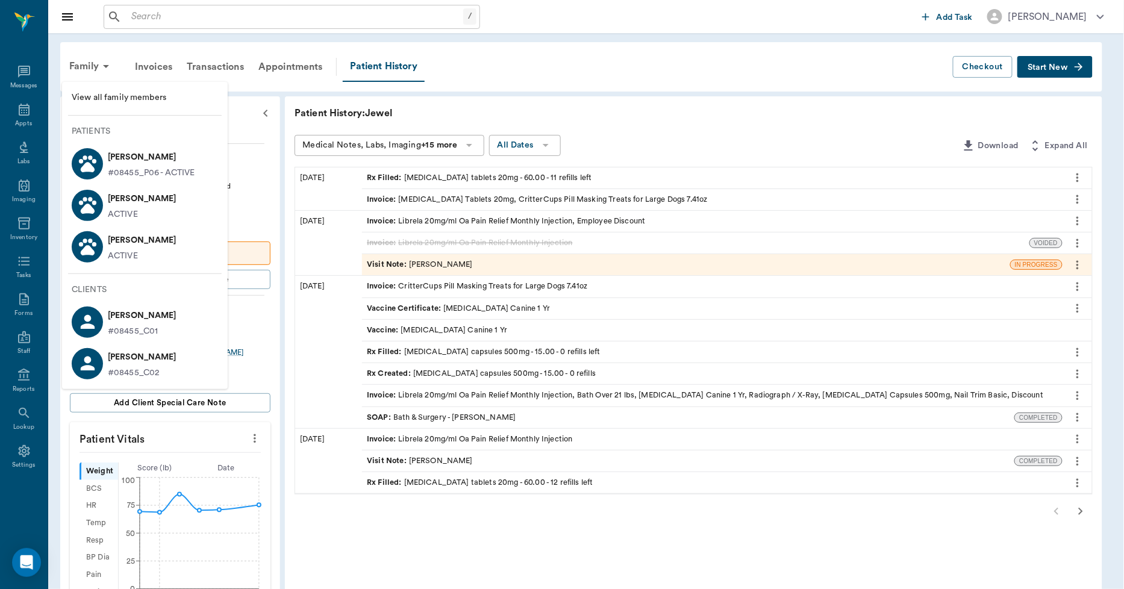
click at [117, 154] on p "Wren Lingle" at bounding box center [151, 157] width 87 height 19
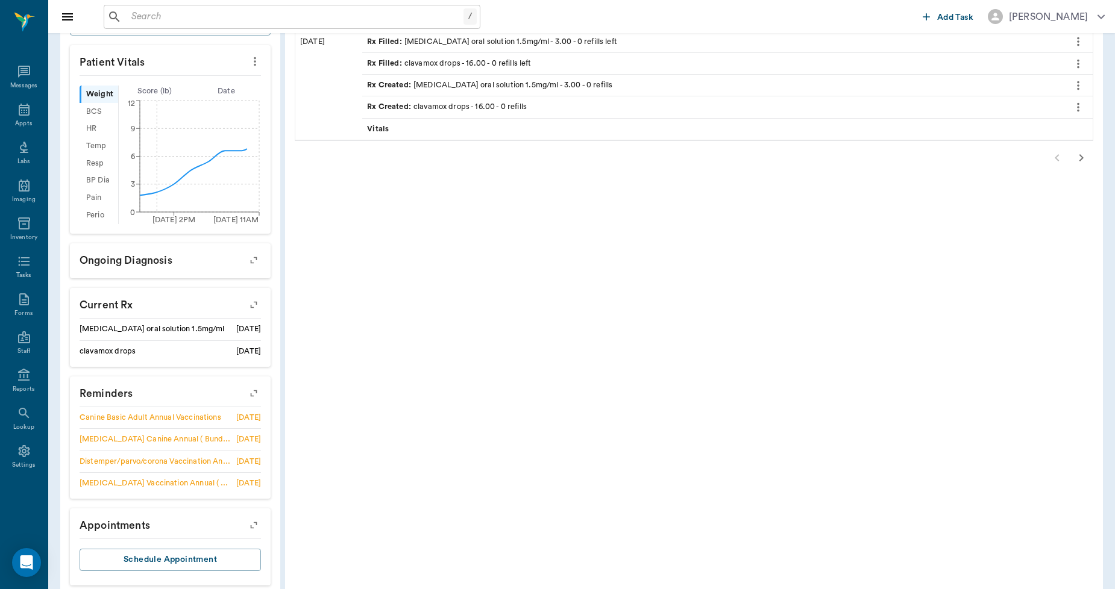
scroll to position [396, 0]
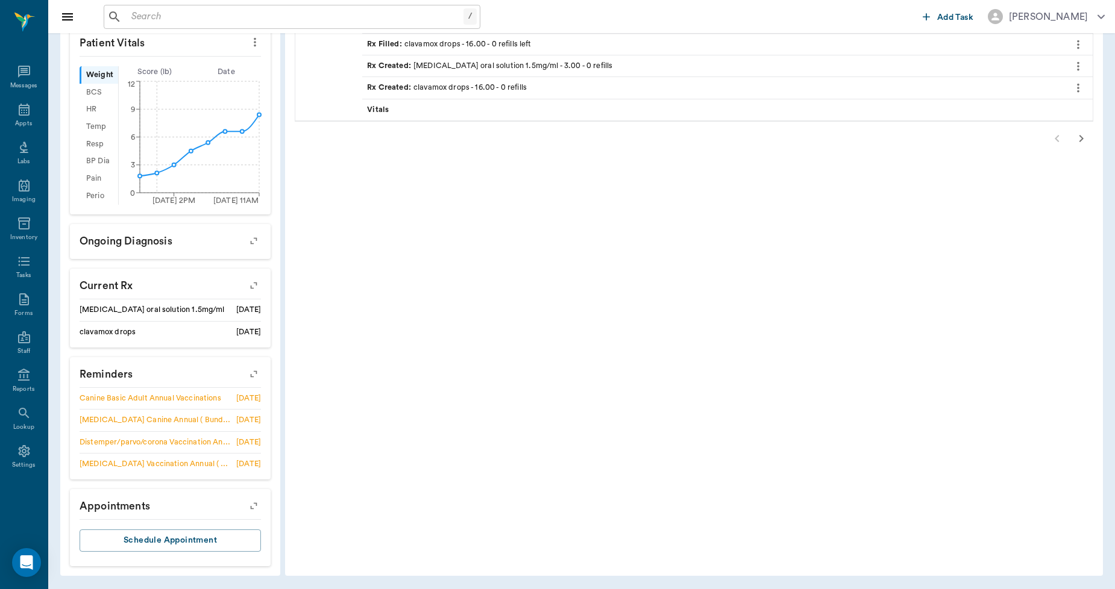
click at [254, 371] on icon "button" at bounding box center [253, 374] width 17 height 17
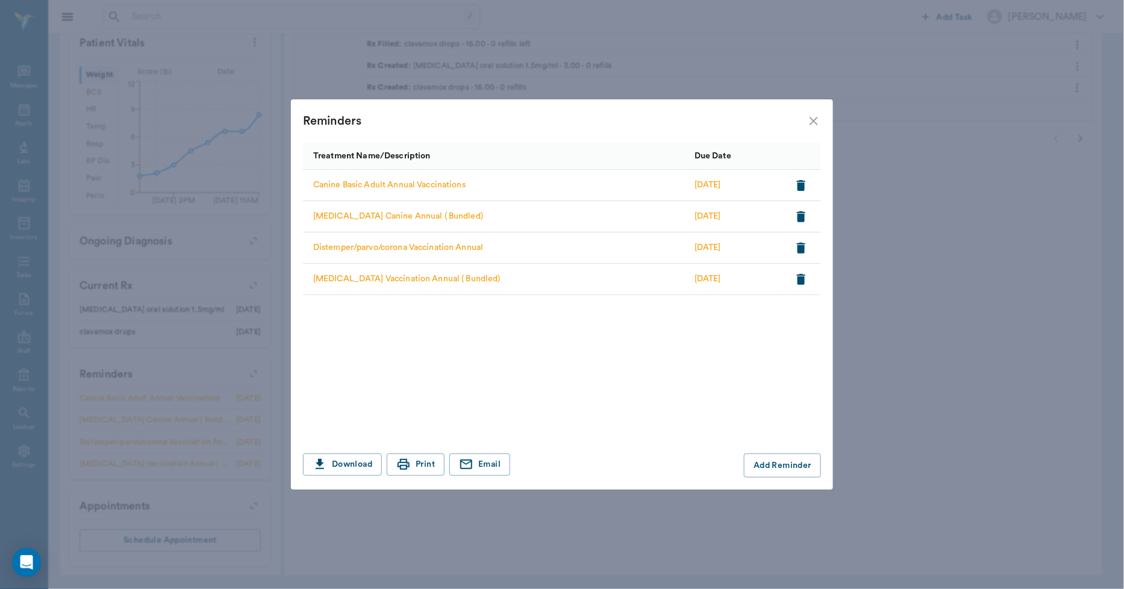
click at [811, 124] on icon "close" at bounding box center [814, 121] width 8 height 8
